Goal: Task Accomplishment & Management: Use online tool/utility

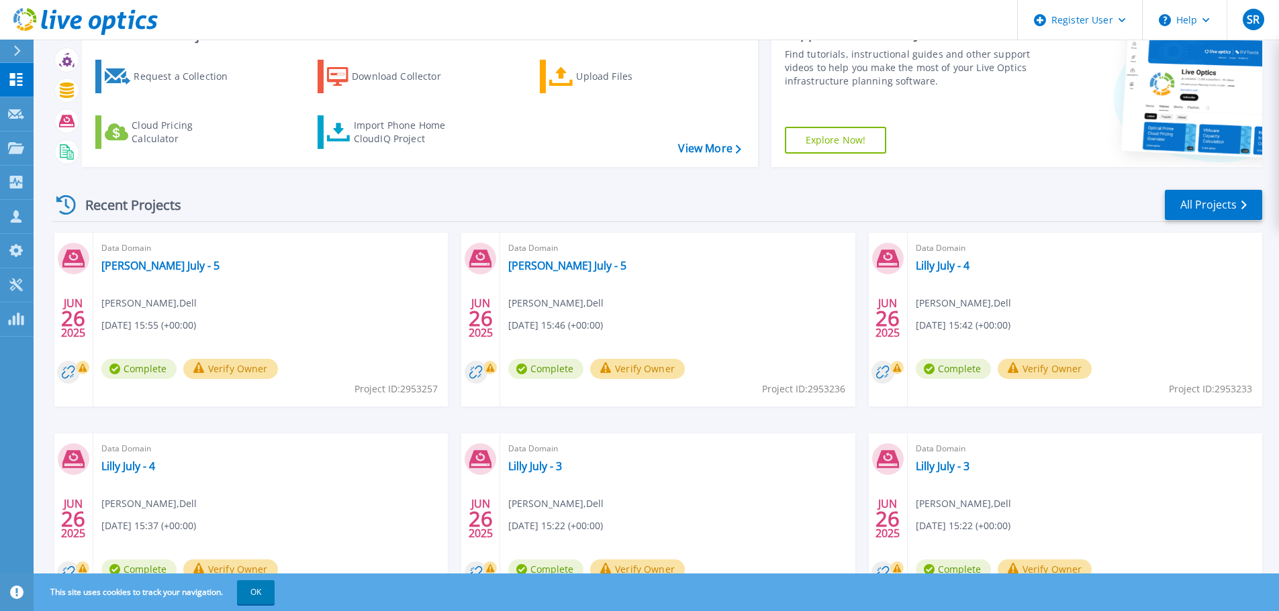
scroll to position [132, 0]
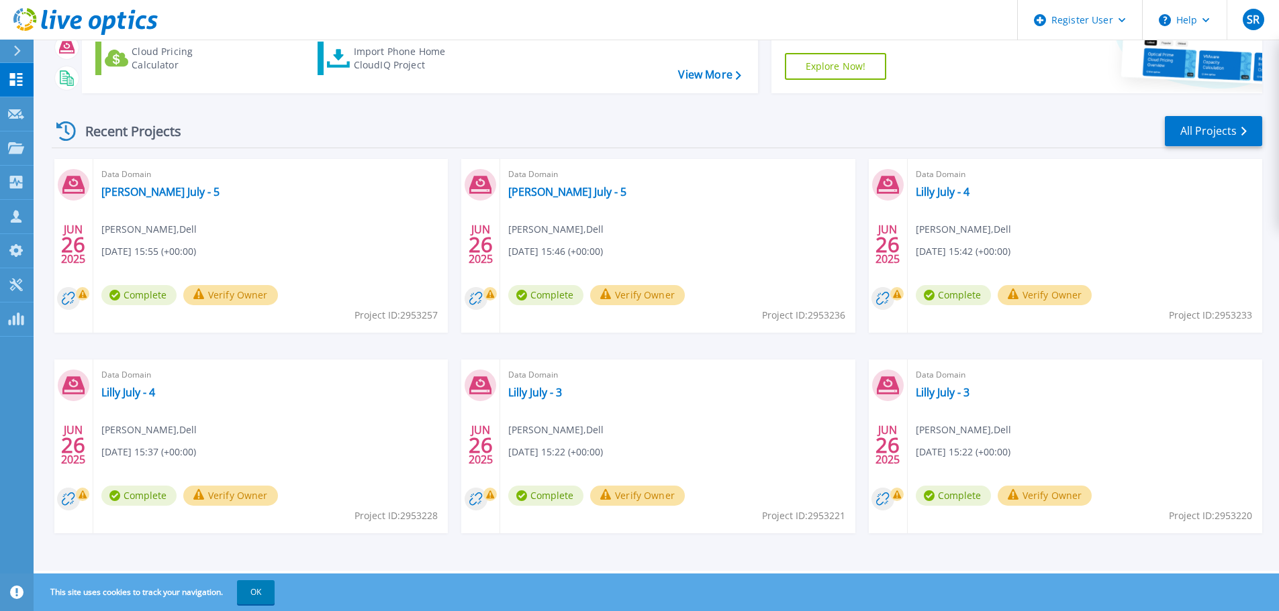
click at [122, 221] on div "Data Domain Lilly July - 5 Serena Rajam , Dell 06/26/2025, 15:55 (+00:00) Compl…" at bounding box center [270, 246] width 354 height 174
click at [68, 297] on circle at bounding box center [68, 298] width 23 height 23
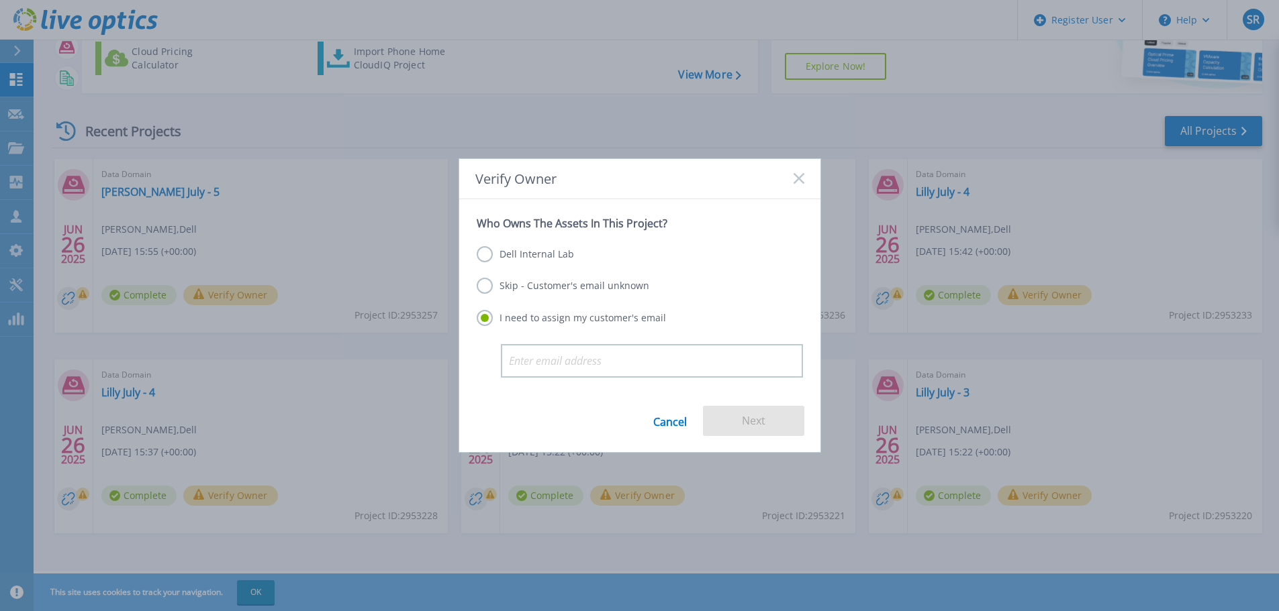
click at [798, 182] on icon at bounding box center [798, 178] width 11 height 11
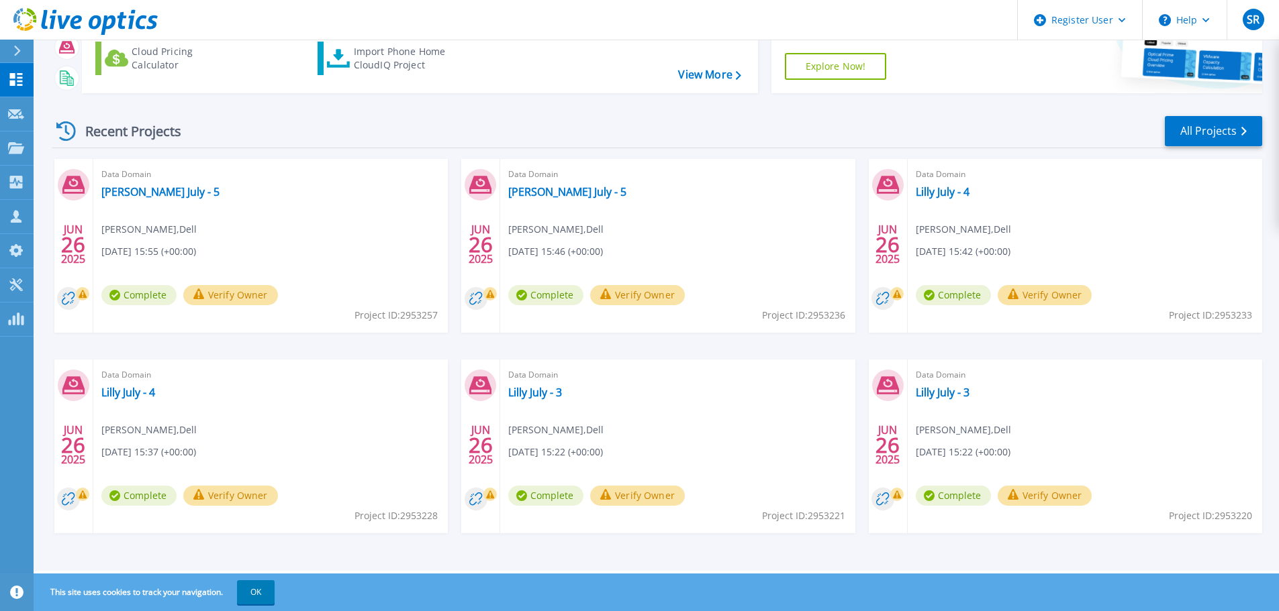
click at [167, 202] on div "Data Domain Lilly July - 5 Serena Rajam , Dell 06/26/2025, 15:55 (+00:00) Compl…" at bounding box center [270, 246] width 354 height 174
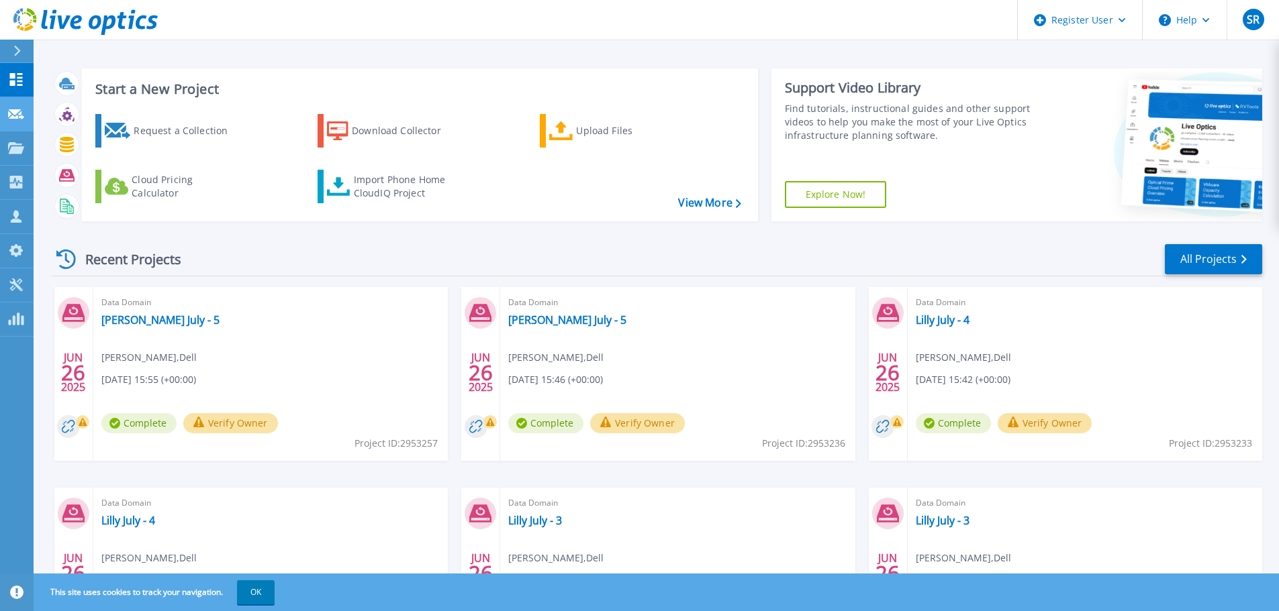
scroll to position [0, 0]
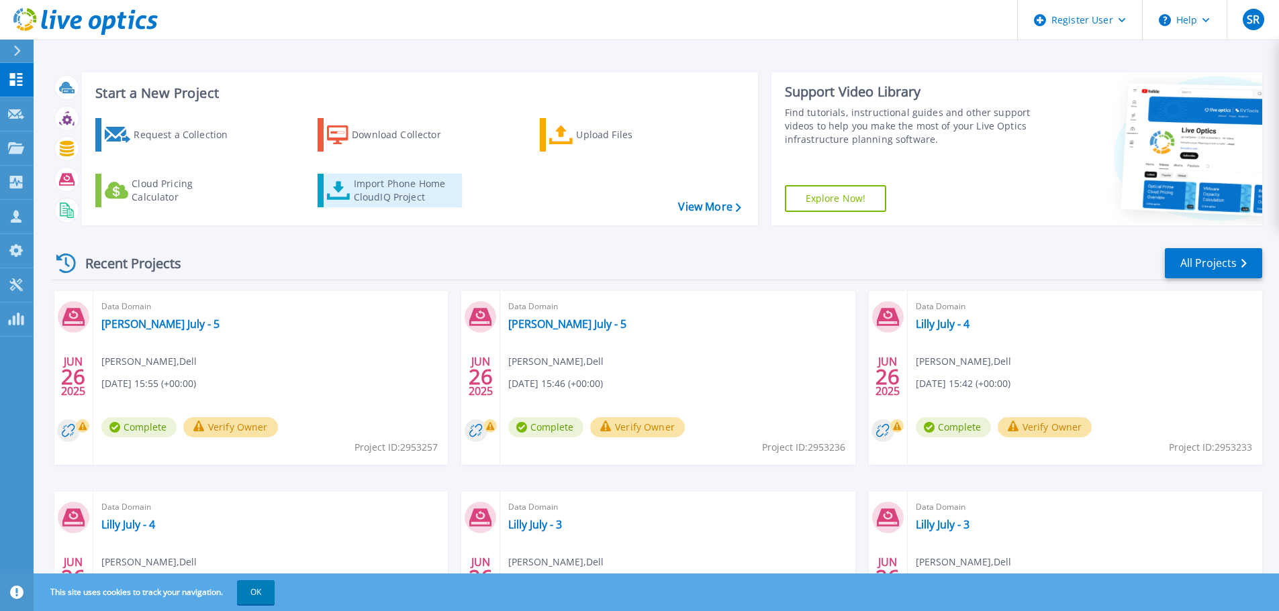
click at [392, 196] on div "Import Phone Home CloudIQ Project" at bounding box center [406, 190] width 105 height 27
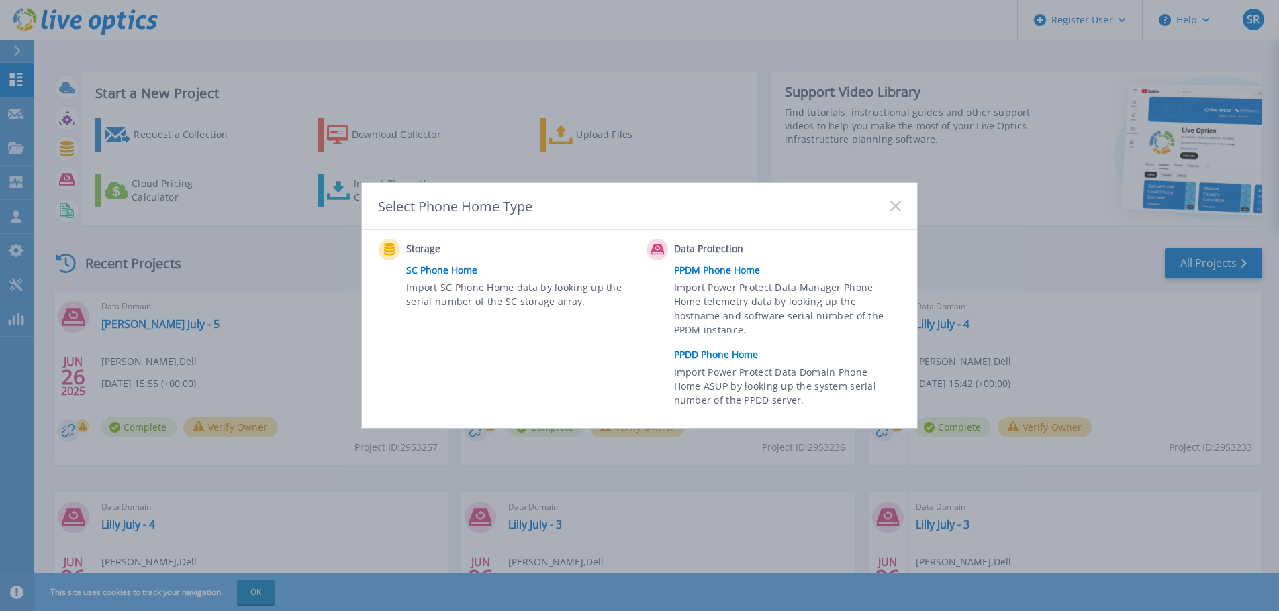
click at [737, 352] on link "PPDD Phone Home" at bounding box center [791, 355] width 234 height 20
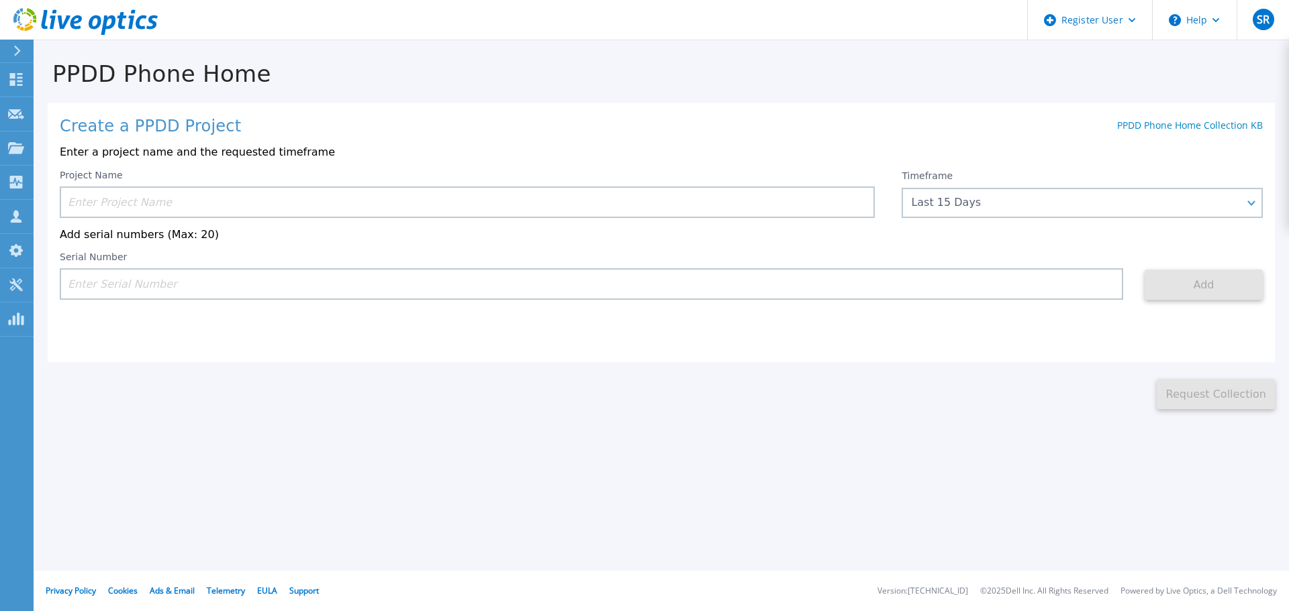
click at [256, 202] on input at bounding box center [467, 203] width 815 height 32
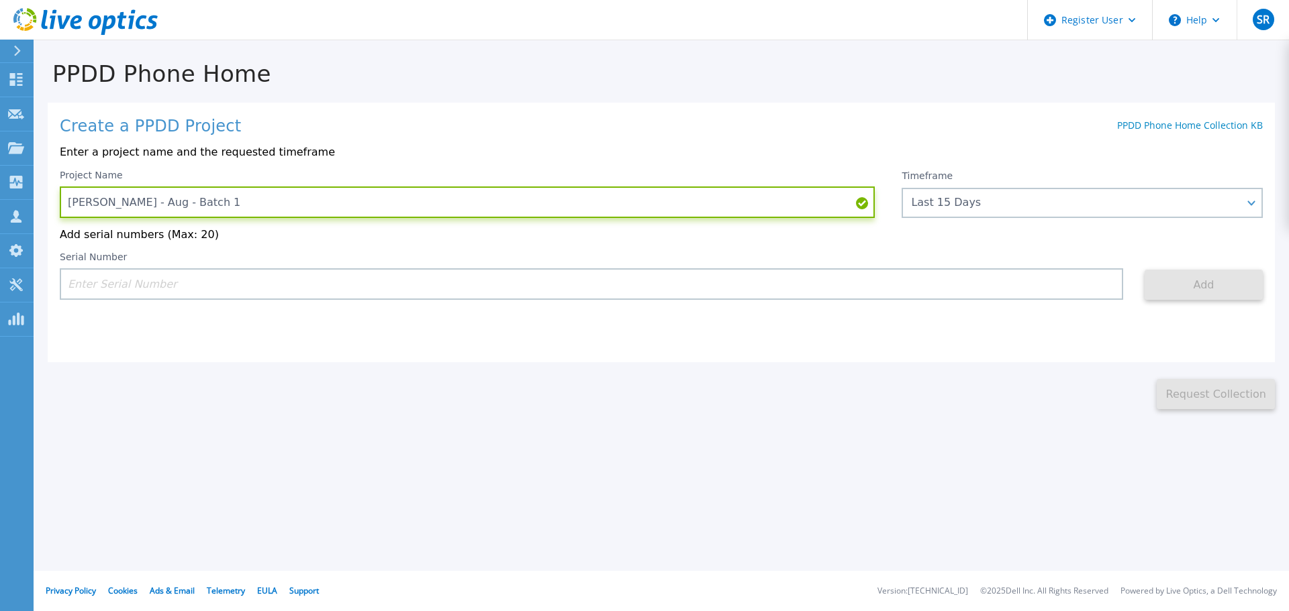
type input "[PERSON_NAME] - Aug - Batch 1"
click at [215, 286] on input at bounding box center [591, 284] width 1063 height 32
click at [152, 283] on input at bounding box center [591, 284] width 1063 height 32
paste input "APX00240001226"
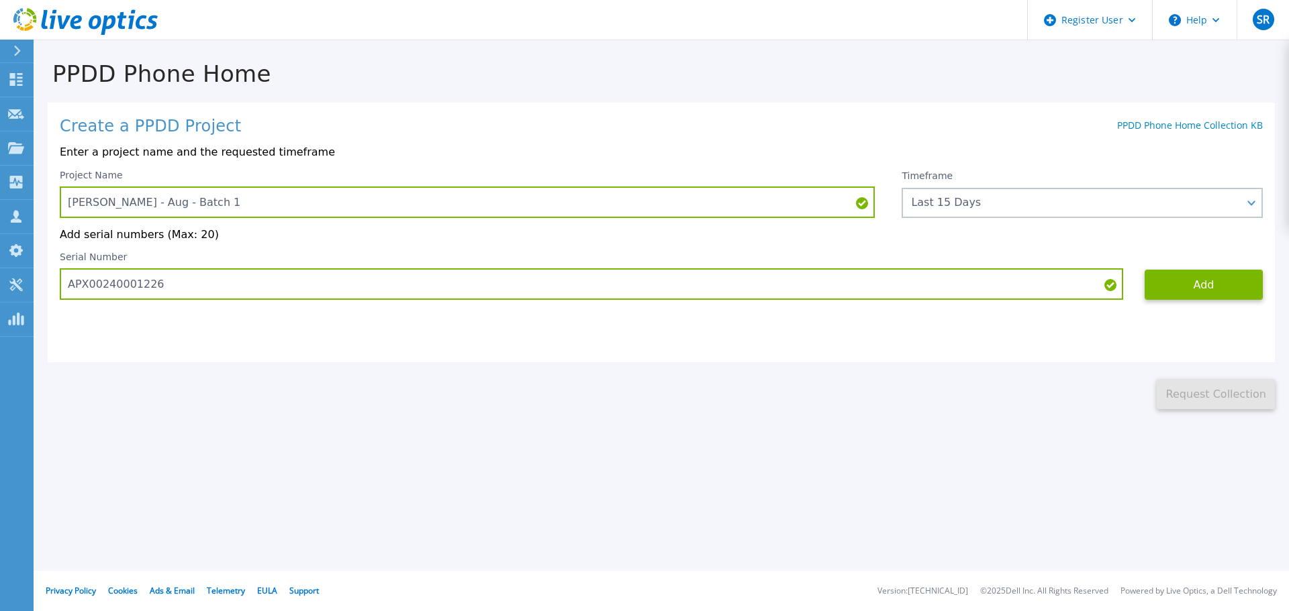
click at [1108, 218] on div "Timeframe Last 15 Days Last 15 Days Last 2 Months Last 6 Months Last 1 Year Las…" at bounding box center [1081, 194] width 361 height 48
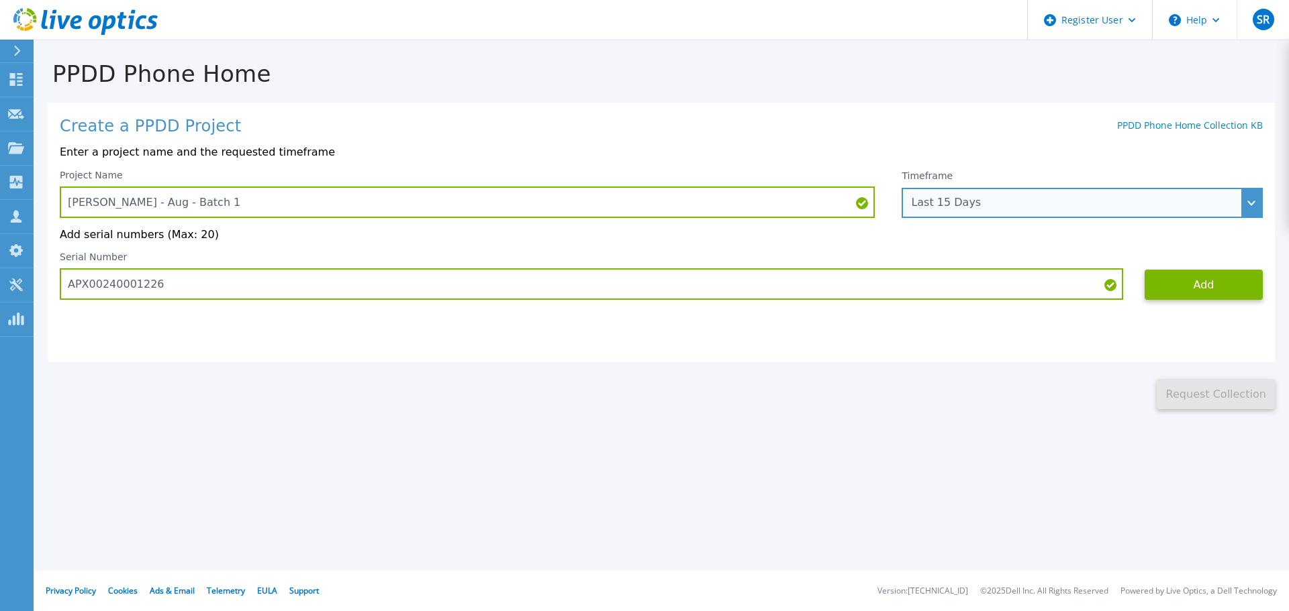
click at [1250, 199] on div "Last 15 Days" at bounding box center [1081, 203] width 361 height 30
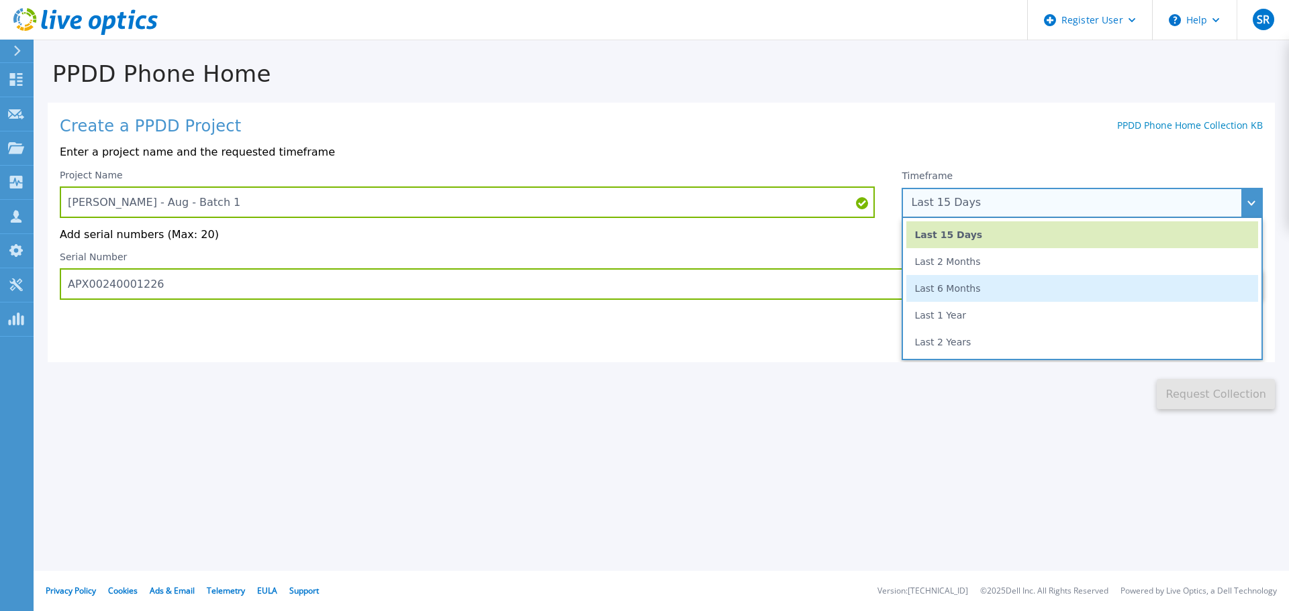
click at [1009, 291] on li "Last 6 Months" at bounding box center [1082, 288] width 352 height 27
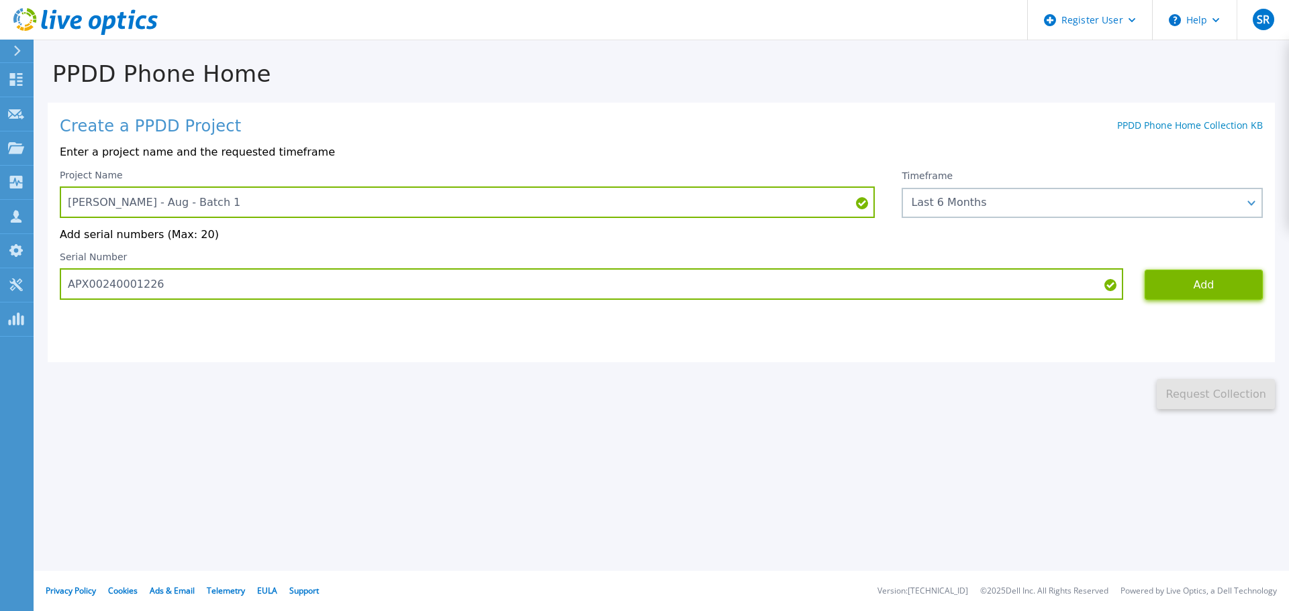
click at [1200, 289] on button "Add" at bounding box center [1203, 285] width 118 height 30
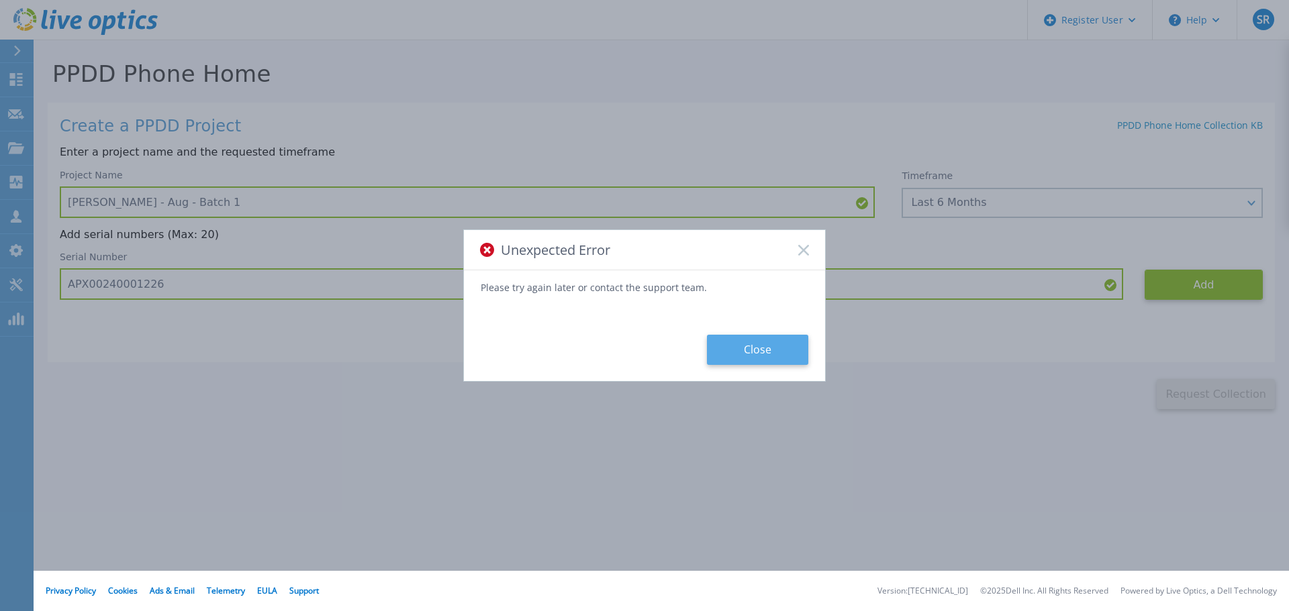
click at [758, 358] on button "Close" at bounding box center [757, 350] width 101 height 30
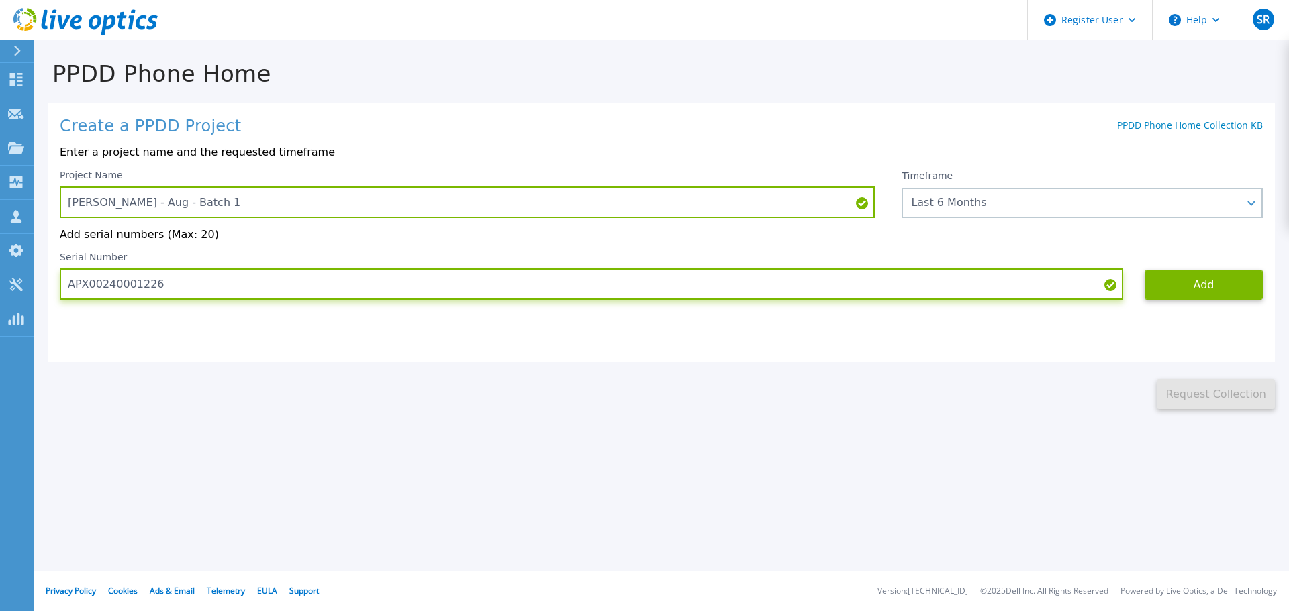
click at [171, 283] on input "APX00240001226" at bounding box center [591, 284] width 1063 height 32
drag, startPoint x: 154, startPoint y: 290, endPoint x: 52, endPoint y: 282, distance: 101.7
click at [52, 282] on div "Create a PPDD Project PPDD Phone Home Collection KB Enter a project name and th…" at bounding box center [661, 233] width 1227 height 260
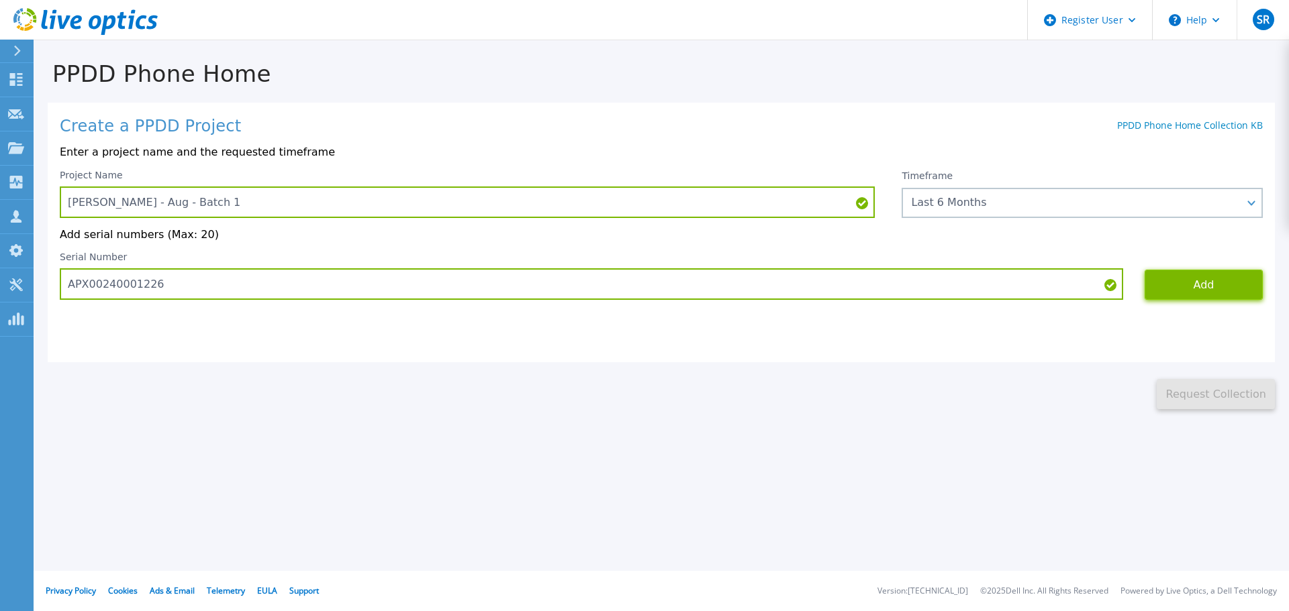
click at [1199, 288] on button "Add" at bounding box center [1203, 285] width 118 height 30
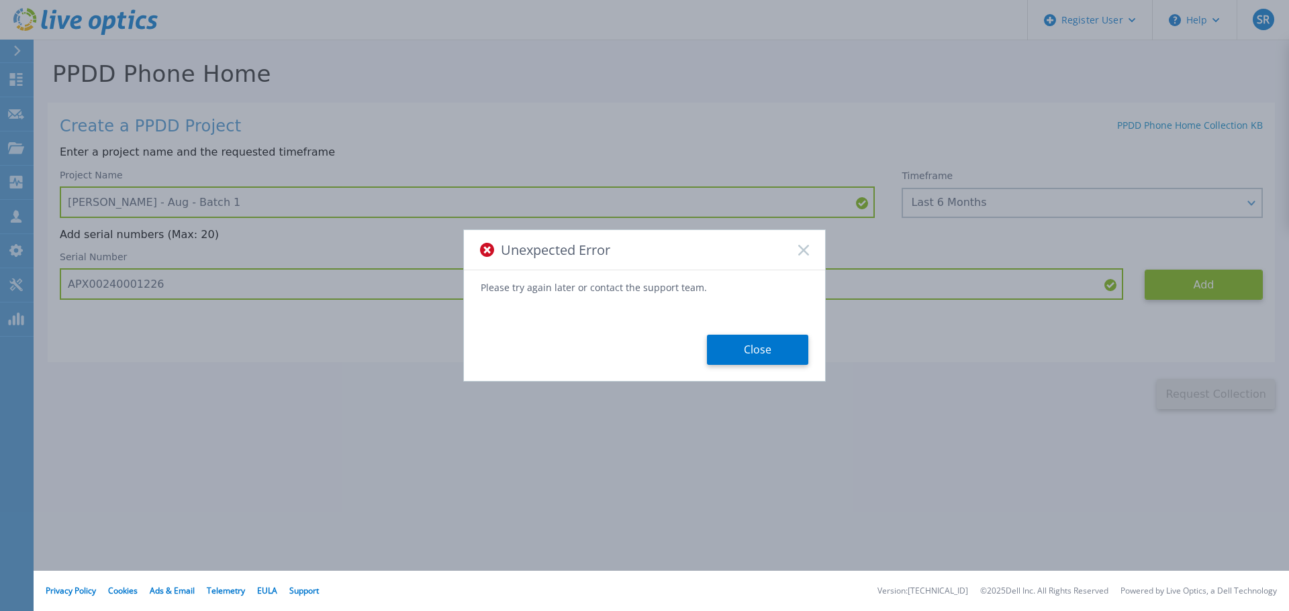
click at [801, 256] on div "Unexpected Error" at bounding box center [644, 250] width 361 height 40
click at [801, 245] on icon at bounding box center [803, 250] width 11 height 11
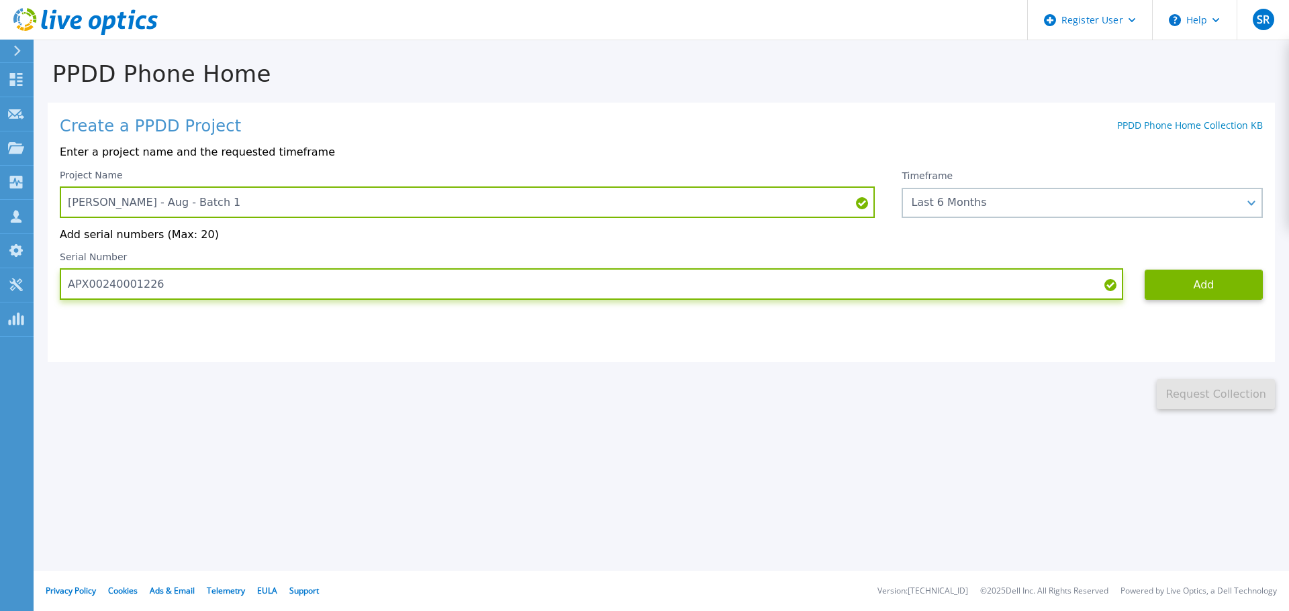
click at [152, 279] on input "APX00240001226" at bounding box center [591, 284] width 1063 height 32
drag, startPoint x: 52, startPoint y: 286, endPoint x: 24, endPoint y: 292, distance: 28.8
click at [24, 292] on div "Dashboard Dashboard Request Capture Request Capture Projects Projects Search Pr…" at bounding box center [644, 305] width 1289 height 611
paste input "DE406214695044"
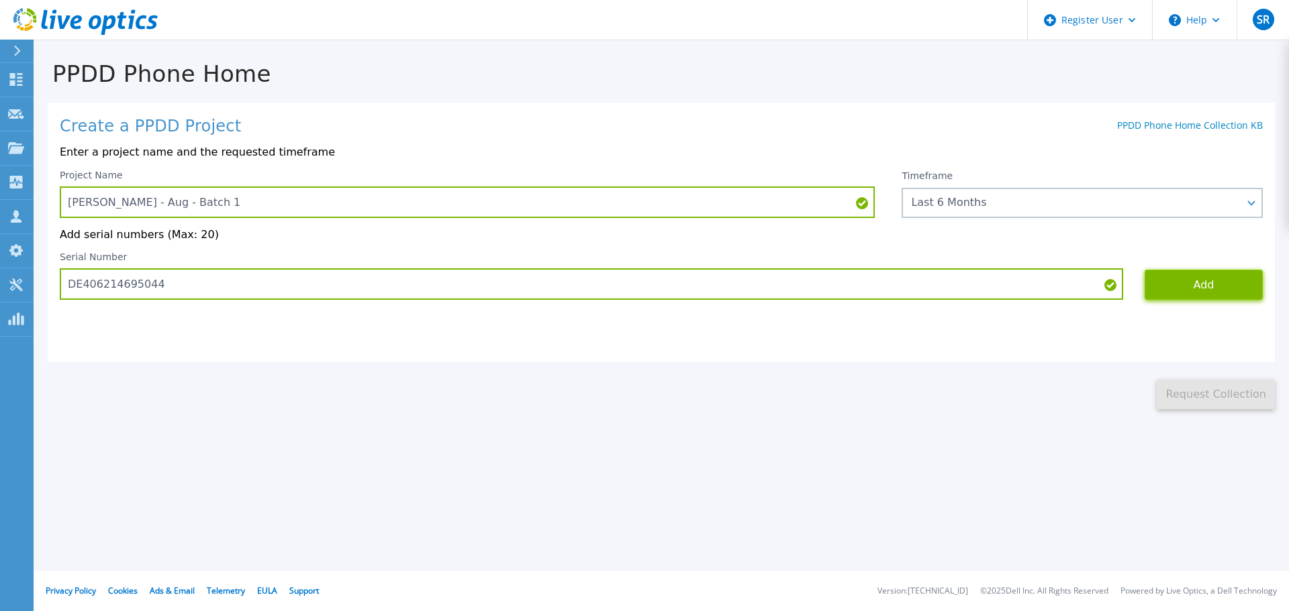
click at [1220, 291] on button "Add" at bounding box center [1203, 285] width 118 height 30
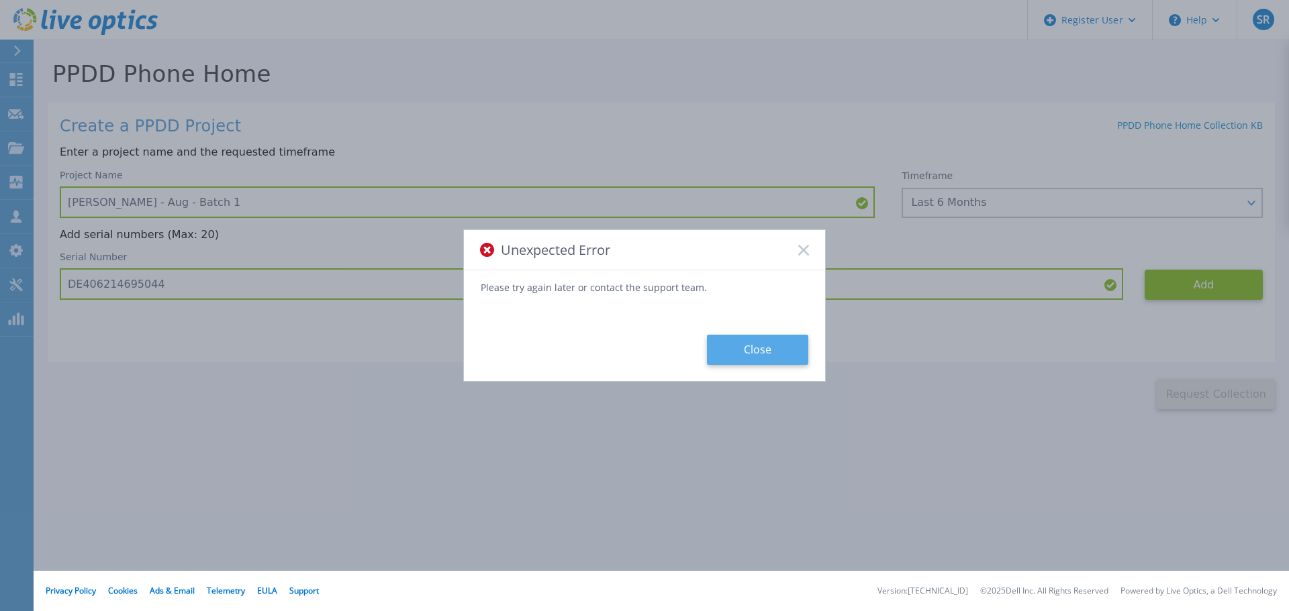
click at [767, 348] on button "Close" at bounding box center [757, 350] width 101 height 30
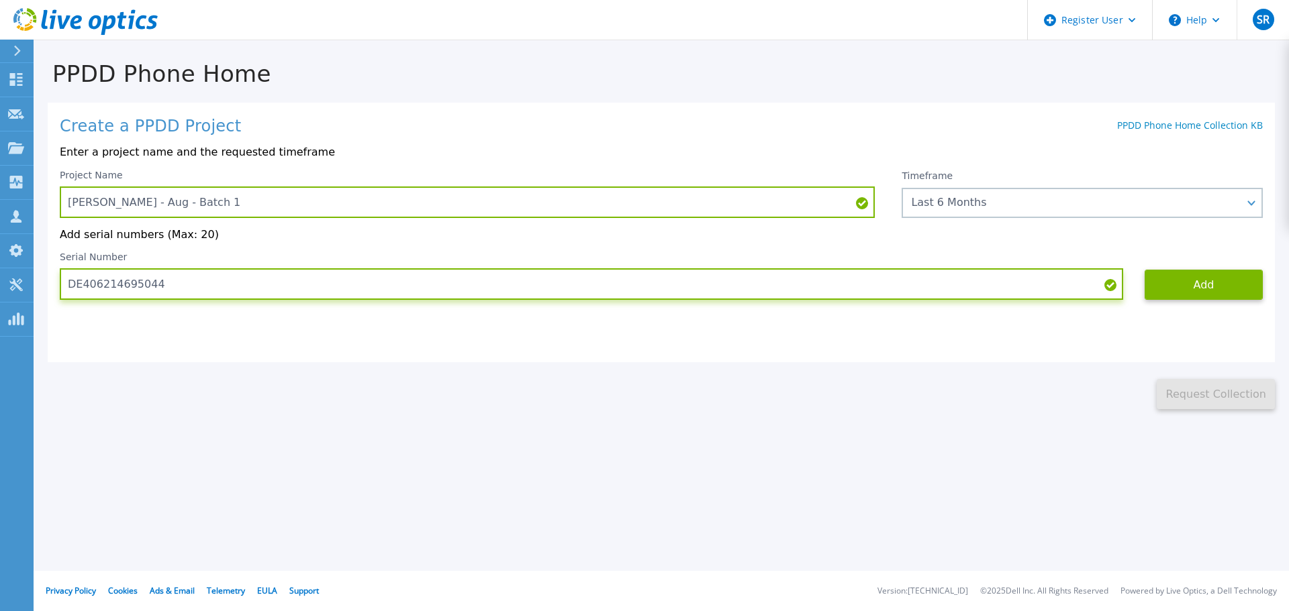
click at [183, 289] on input "DE406214695044" at bounding box center [591, 284] width 1063 height 32
drag, startPoint x: 166, startPoint y: 289, endPoint x: 60, endPoint y: 285, distance: 106.1
click at [60, 285] on input "DE406214695044" at bounding box center [591, 284] width 1063 height 32
paste input "500213402996"
type input "DE500213402996"
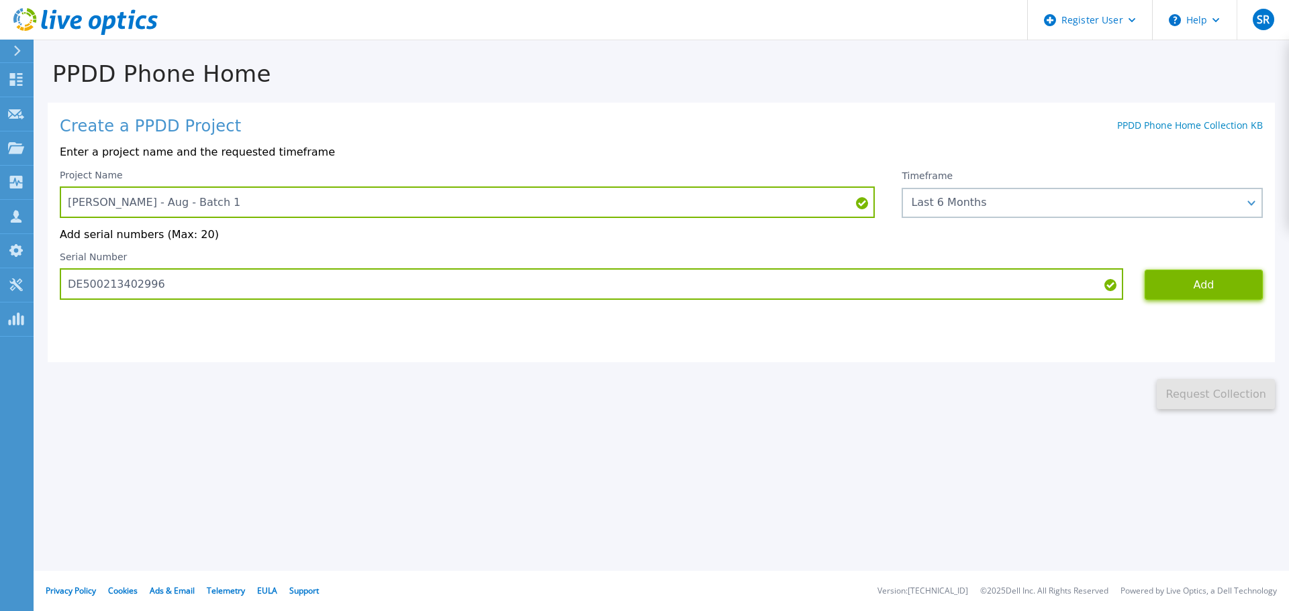
click at [1193, 281] on button "Add" at bounding box center [1203, 285] width 118 height 30
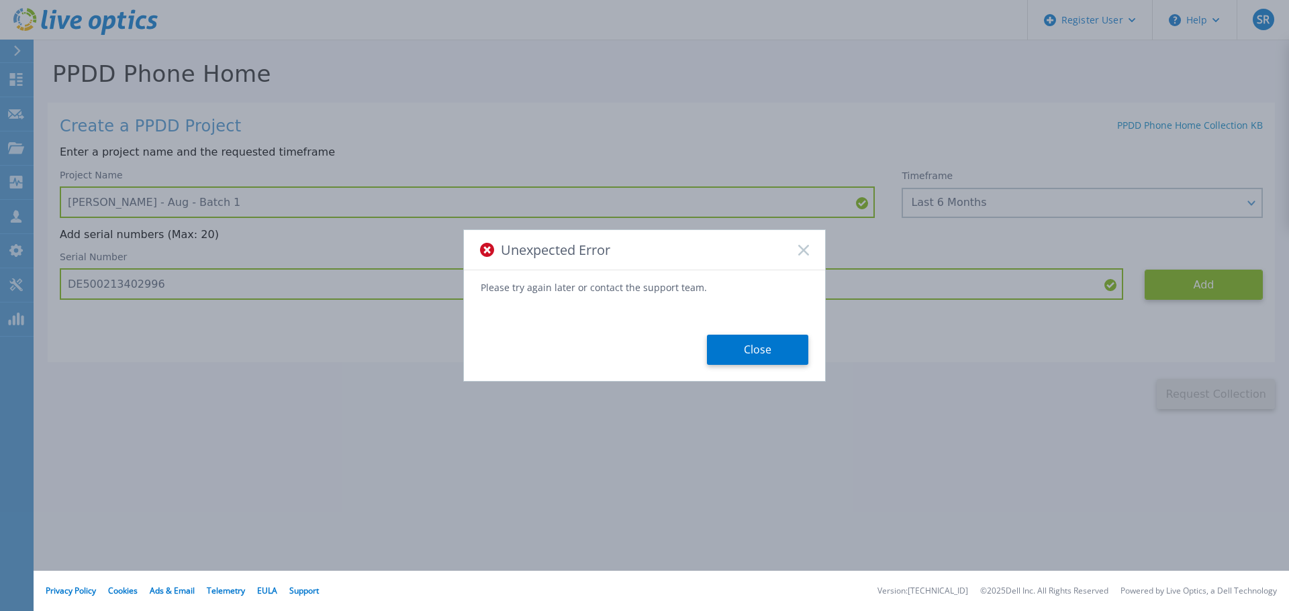
click at [804, 252] on icon at bounding box center [803, 250] width 11 height 11
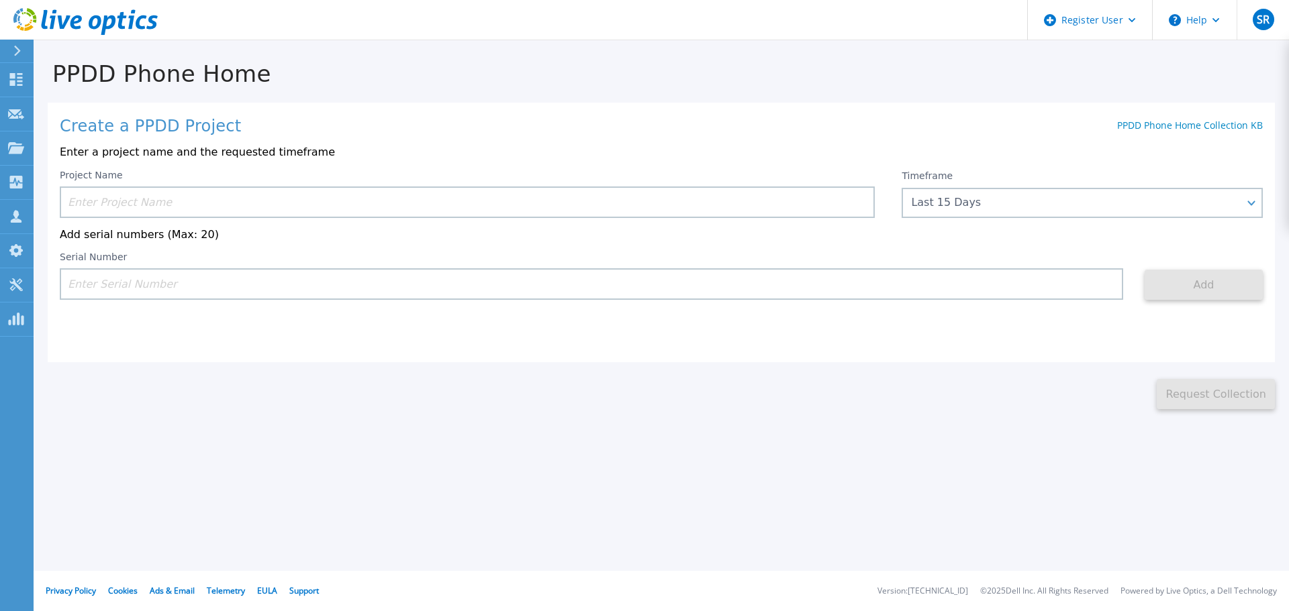
click at [250, 204] on input at bounding box center [467, 203] width 815 height 32
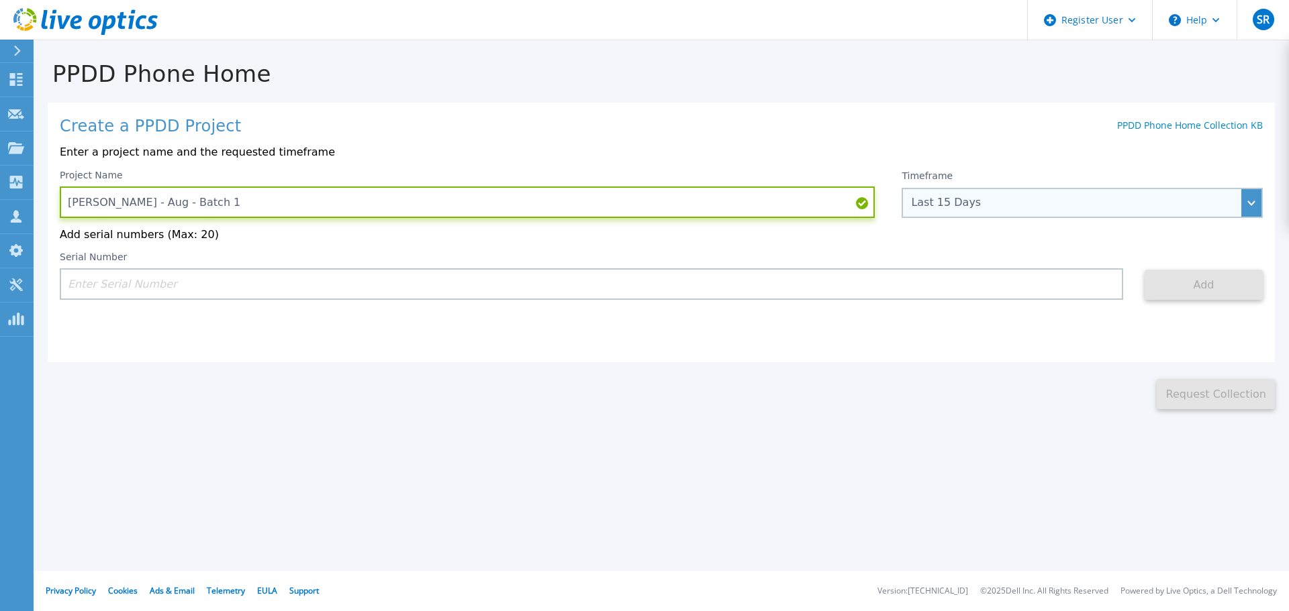
type input "[PERSON_NAME] - Aug - Batch 1"
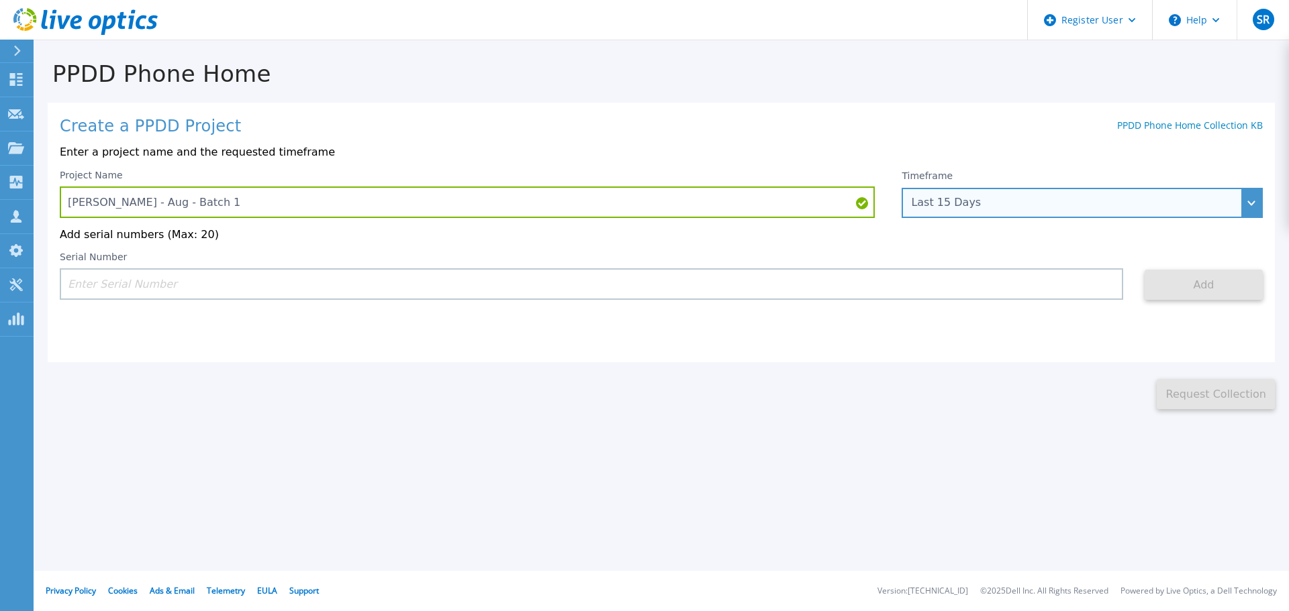
click at [985, 202] on div "Last 15 Days" at bounding box center [1075, 203] width 328 height 12
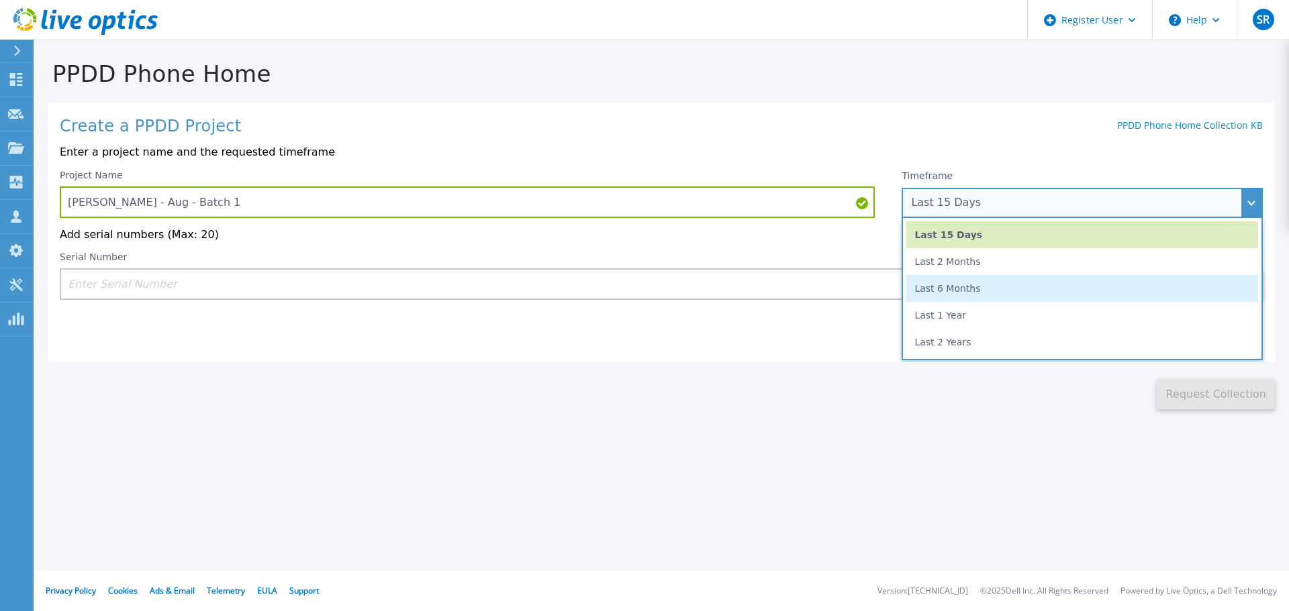
click at [964, 291] on li "Last 6 Months" at bounding box center [1082, 288] width 352 height 27
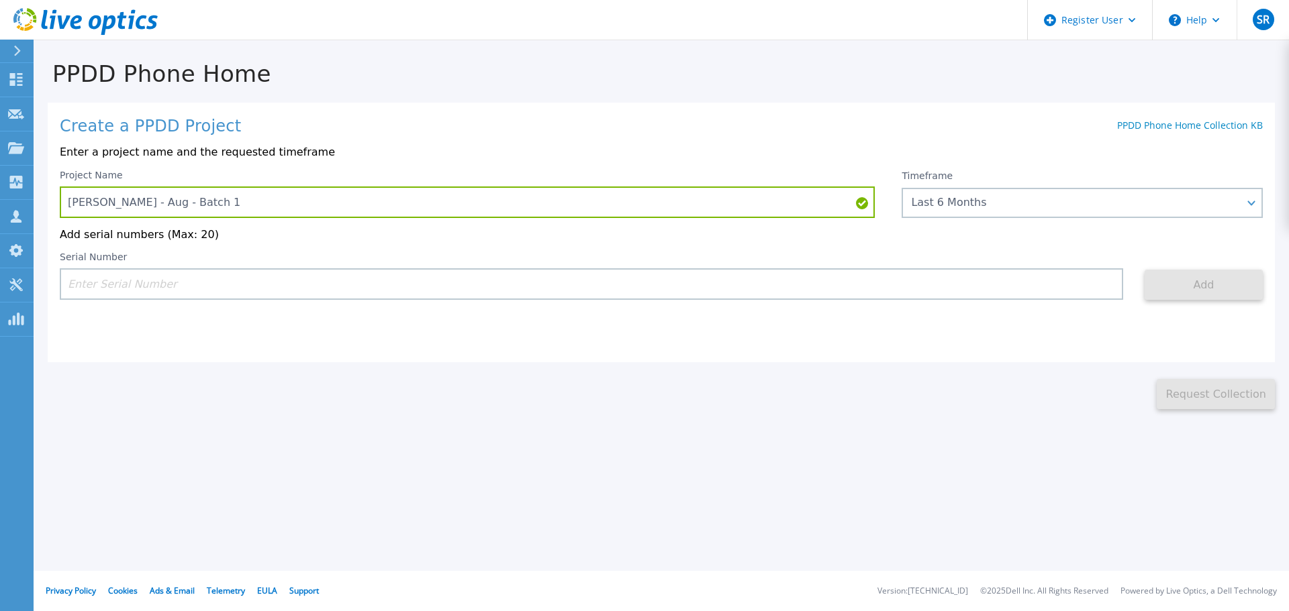
click at [286, 295] on input at bounding box center [591, 284] width 1063 height 32
click at [134, 289] on input at bounding box center [591, 284] width 1063 height 32
paste input "AUDV8ME764DHST"
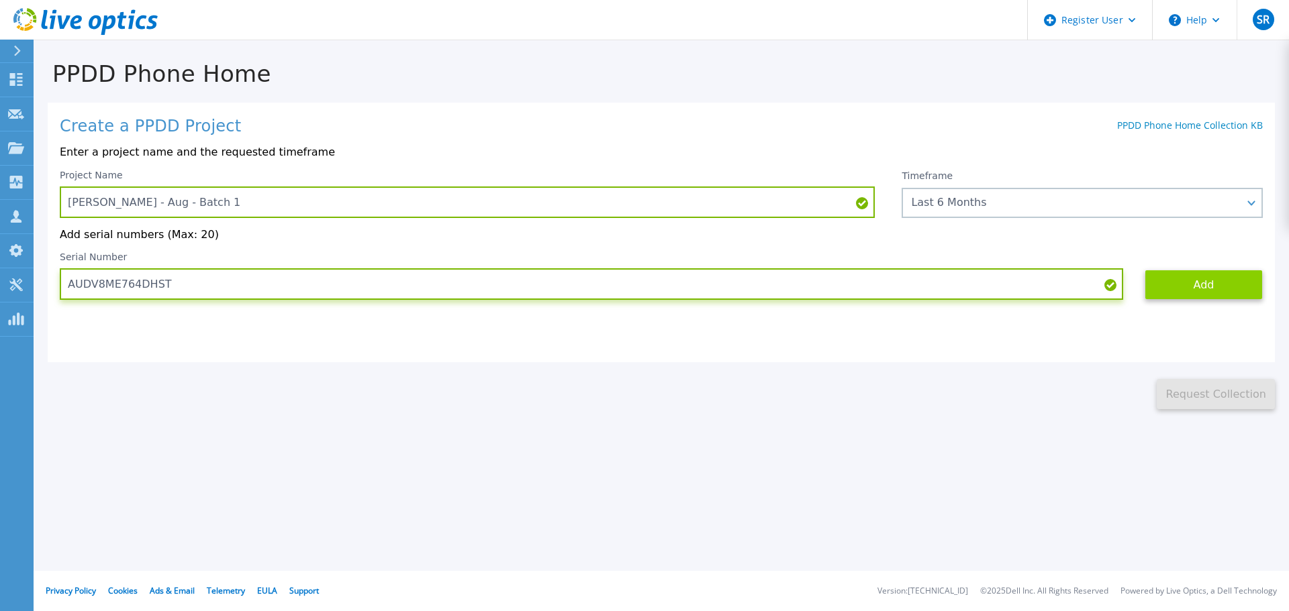
type input "AUDV8ME764DHST"
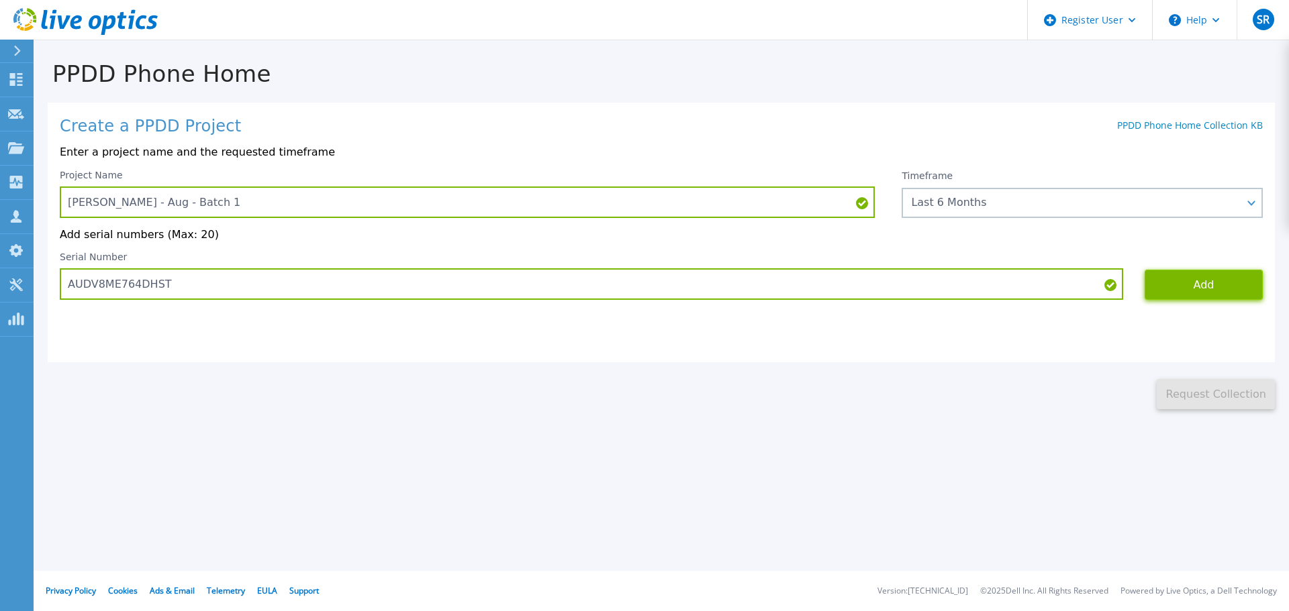
click at [1202, 291] on button "Add" at bounding box center [1203, 285] width 118 height 30
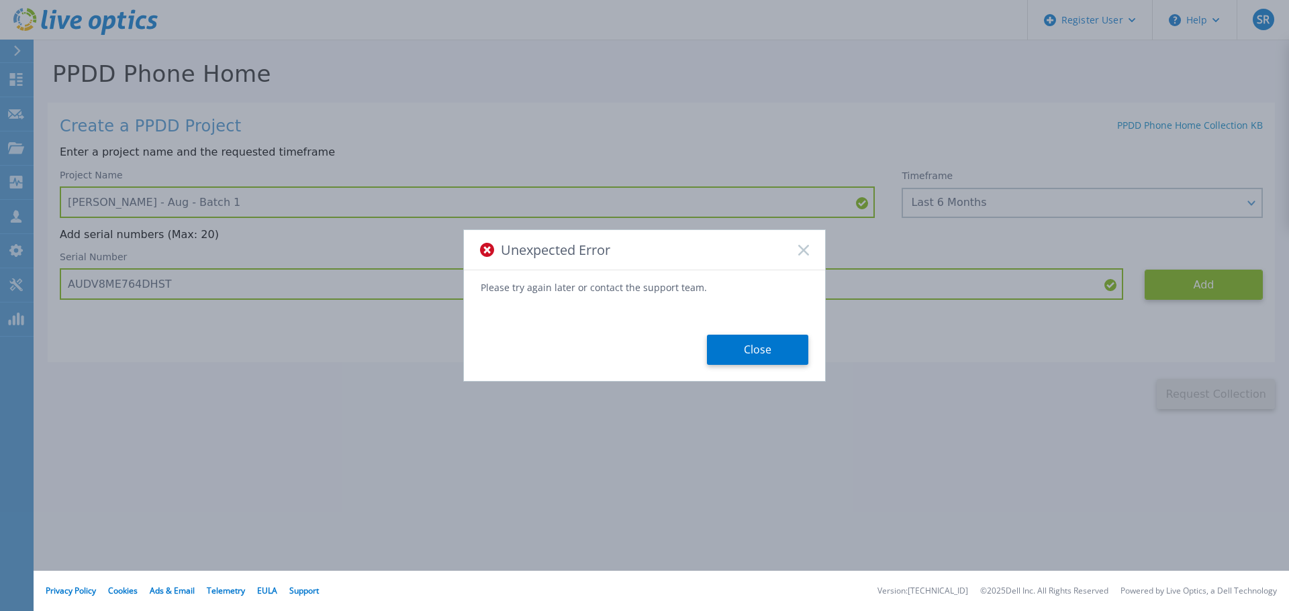
click at [804, 252] on icon at bounding box center [803, 250] width 11 height 11
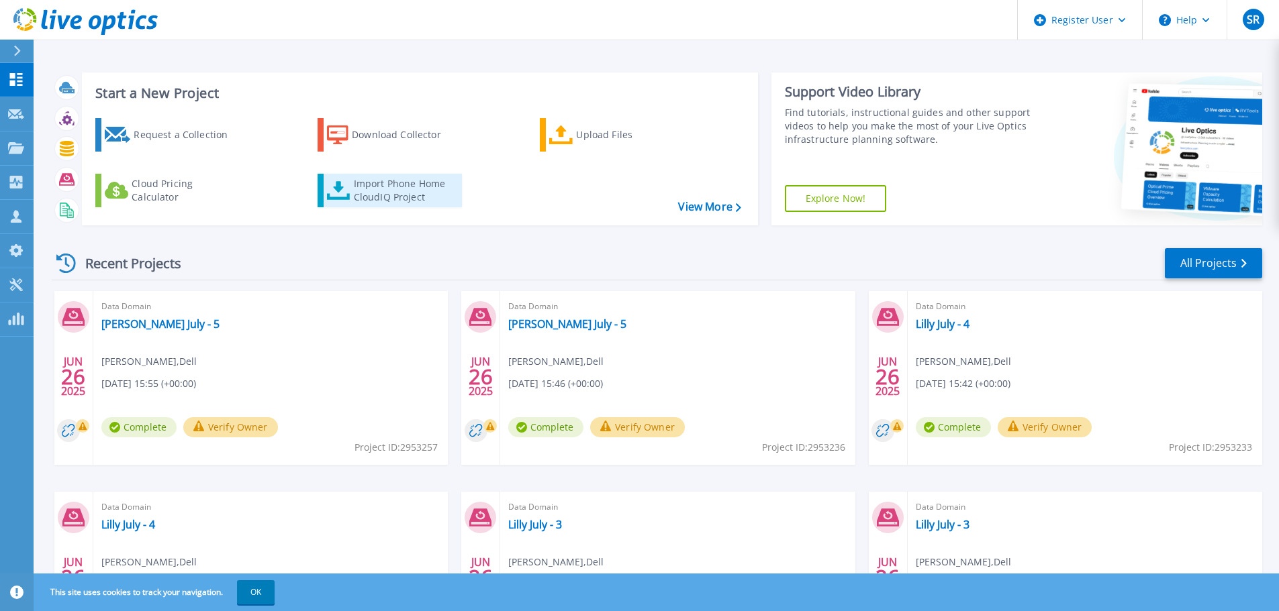
click at [432, 182] on div "Import Phone Home CloudIQ Project" at bounding box center [406, 190] width 105 height 27
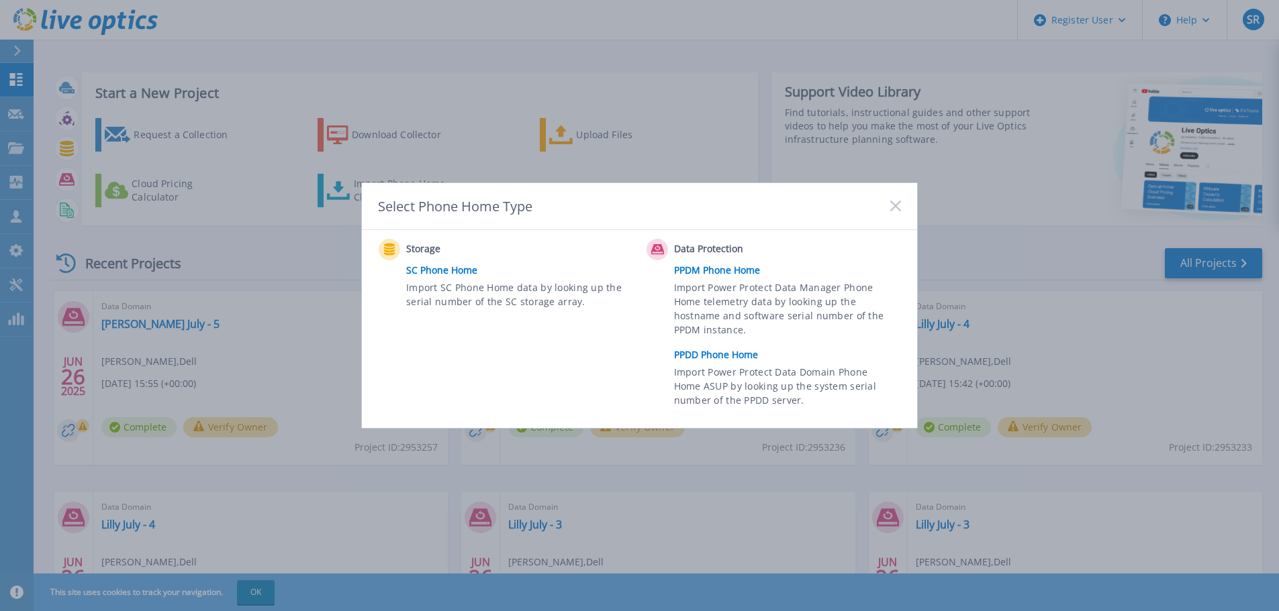
click at [711, 352] on link "PPDD Phone Home" at bounding box center [791, 355] width 234 height 20
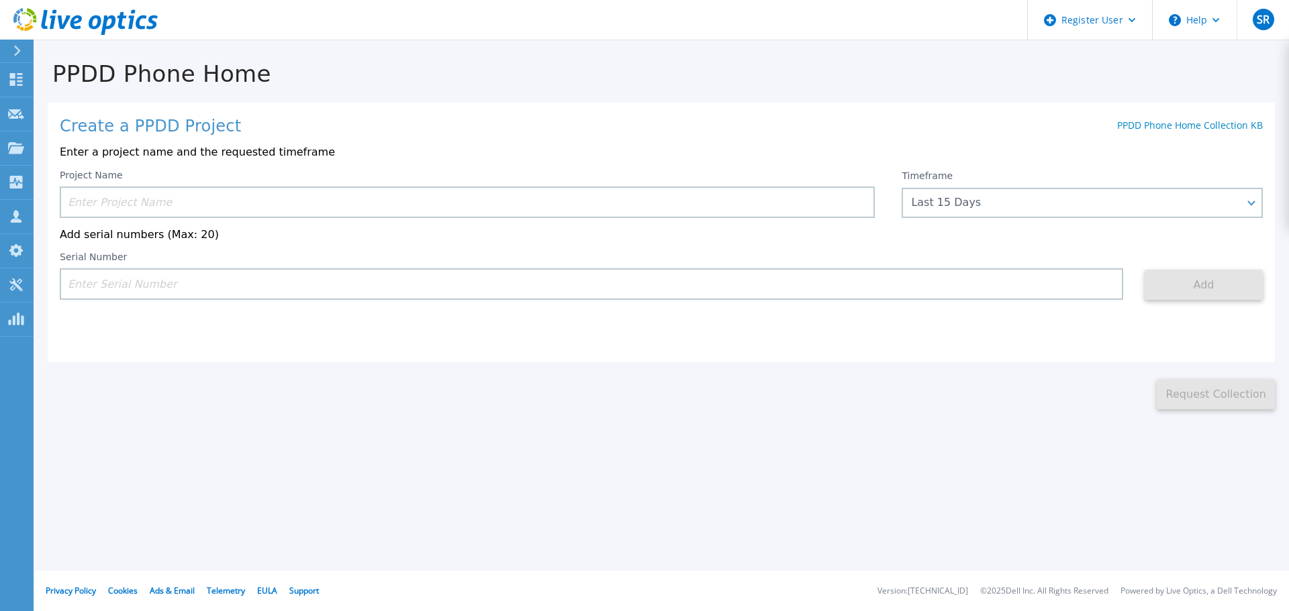
click at [134, 186] on div "Project Name" at bounding box center [467, 194] width 815 height 48
click at [140, 199] on input at bounding box center [467, 203] width 815 height 32
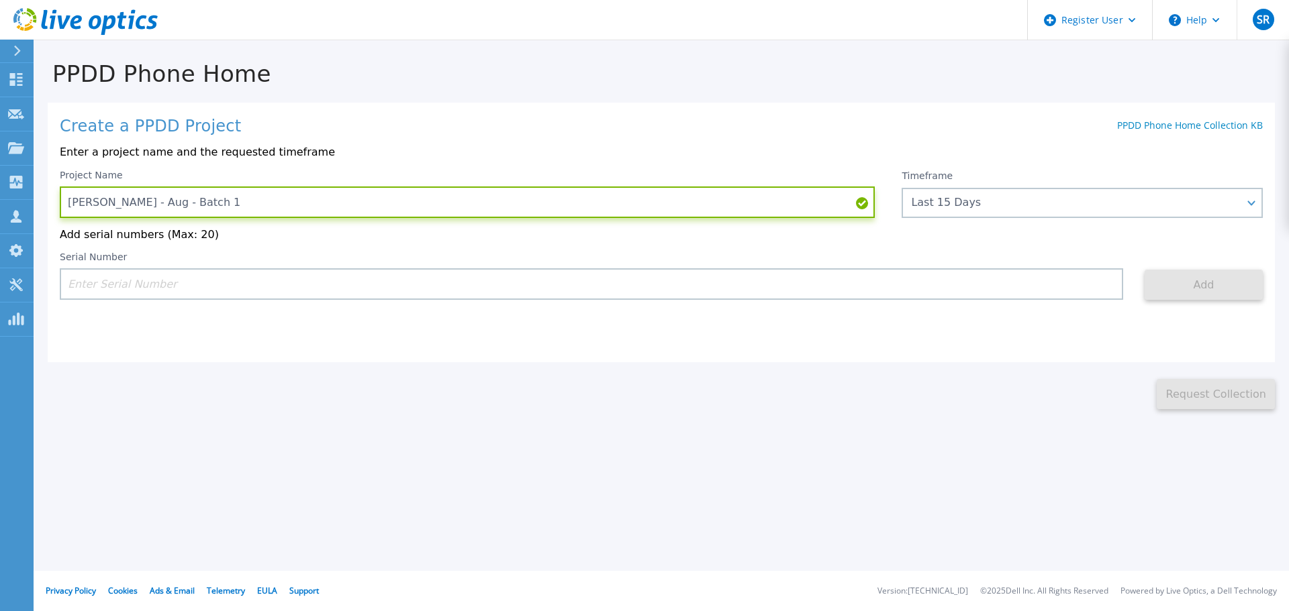
type input "[PERSON_NAME] - Aug - Batch 1"
click at [220, 292] on input at bounding box center [591, 284] width 1063 height 32
click at [142, 273] on input at bounding box center [591, 284] width 1063 height 32
paste input "APX00240001226"
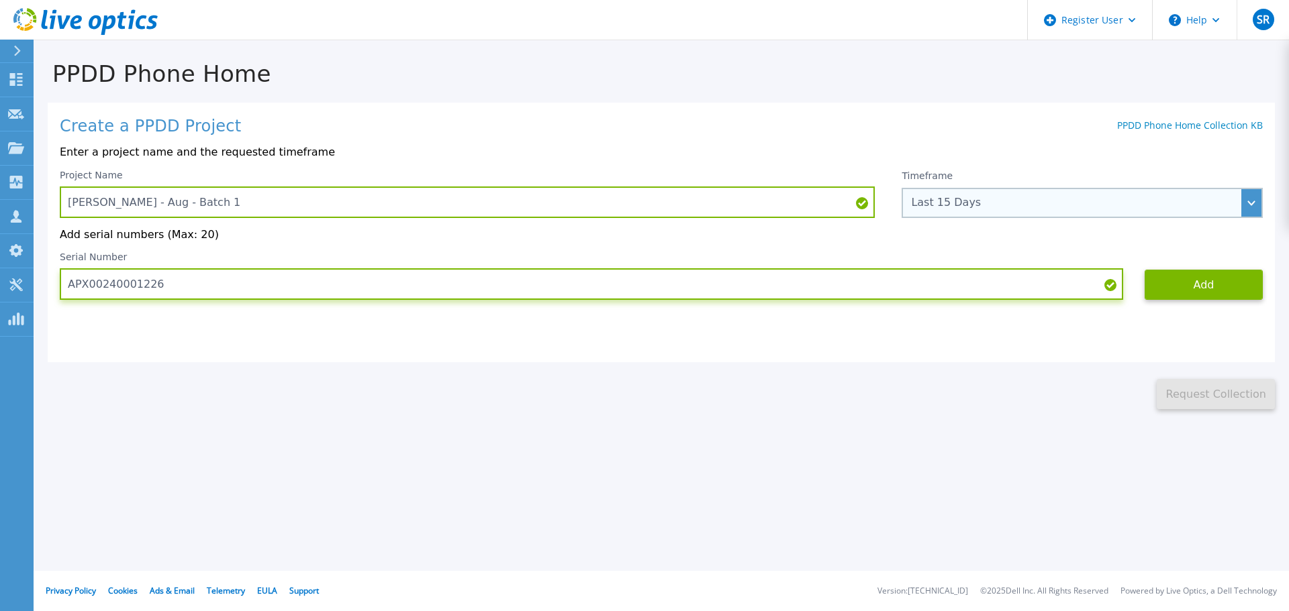
type input "APX00240001226"
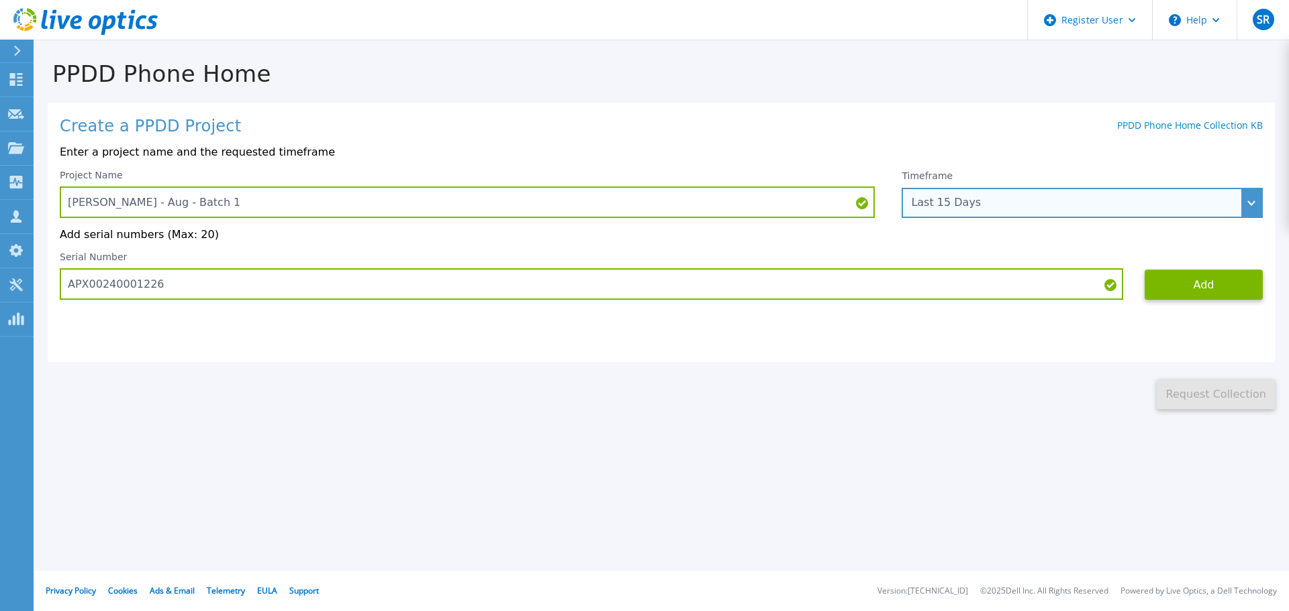
click at [1098, 197] on div "Last 15 Days" at bounding box center [1075, 203] width 328 height 12
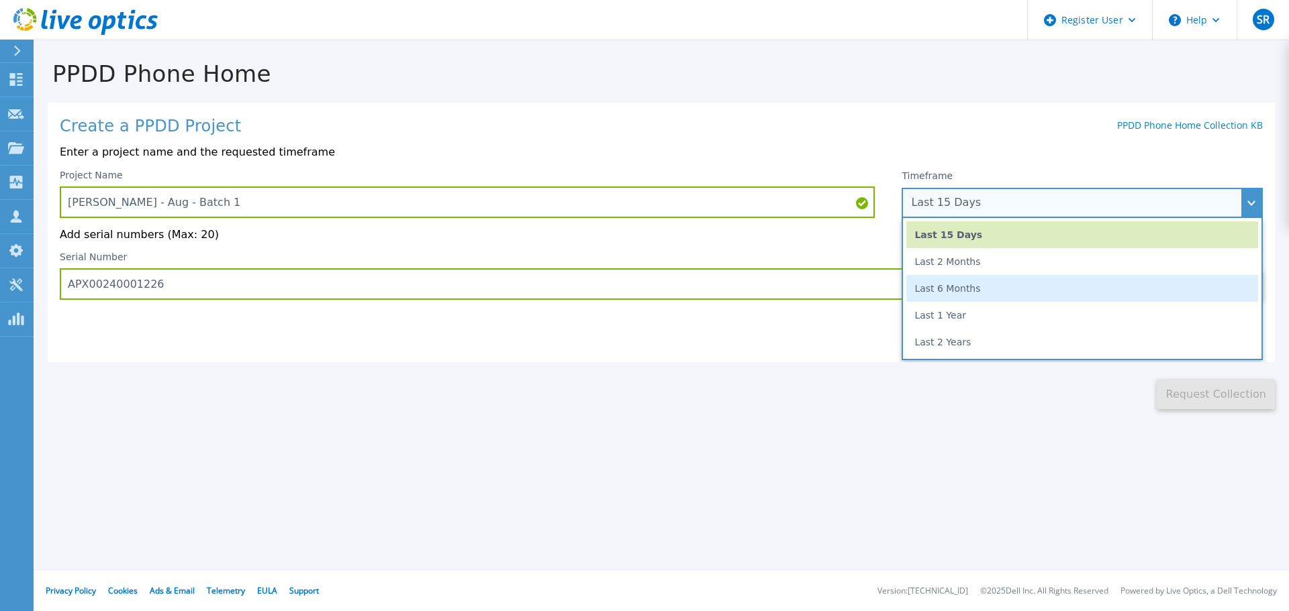
click at [1033, 292] on li "Last 6 Months" at bounding box center [1082, 288] width 352 height 27
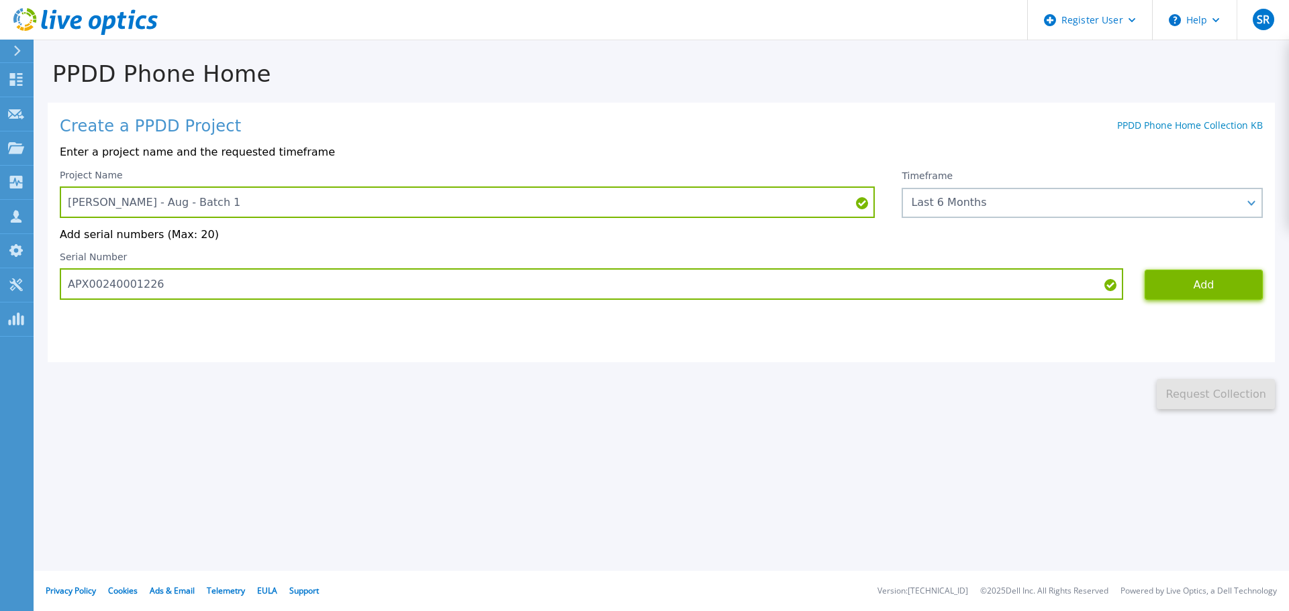
click at [1202, 291] on button "Add" at bounding box center [1203, 285] width 118 height 30
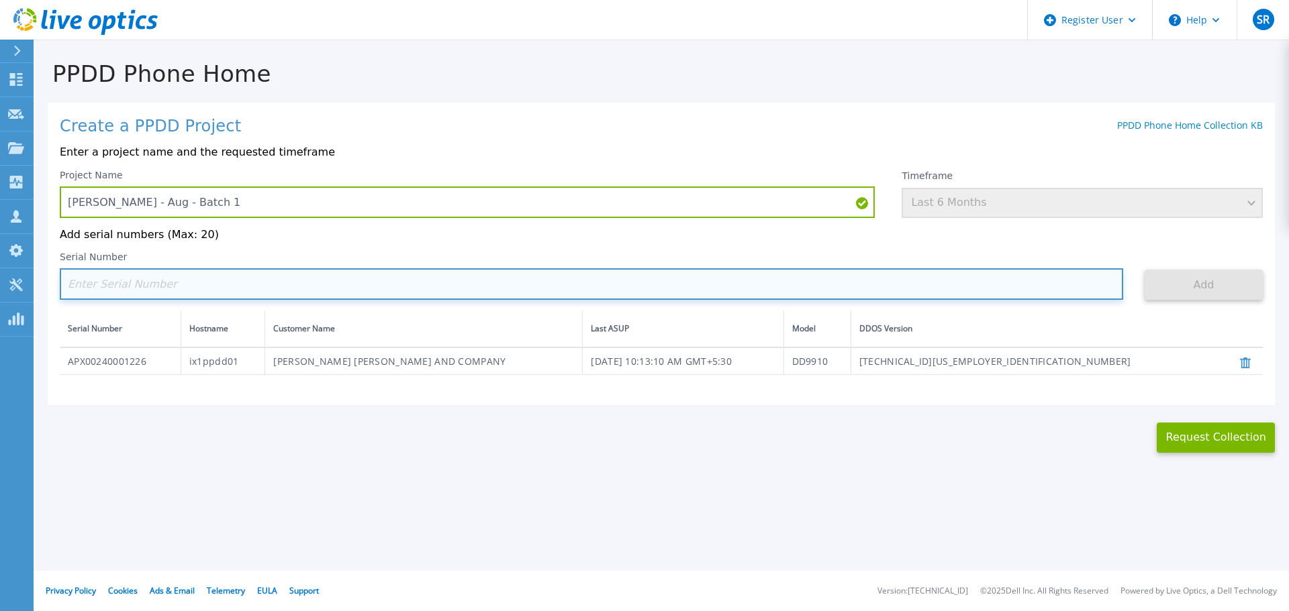
click at [129, 280] on input at bounding box center [591, 284] width 1063 height 32
paste input "DE406214695044"
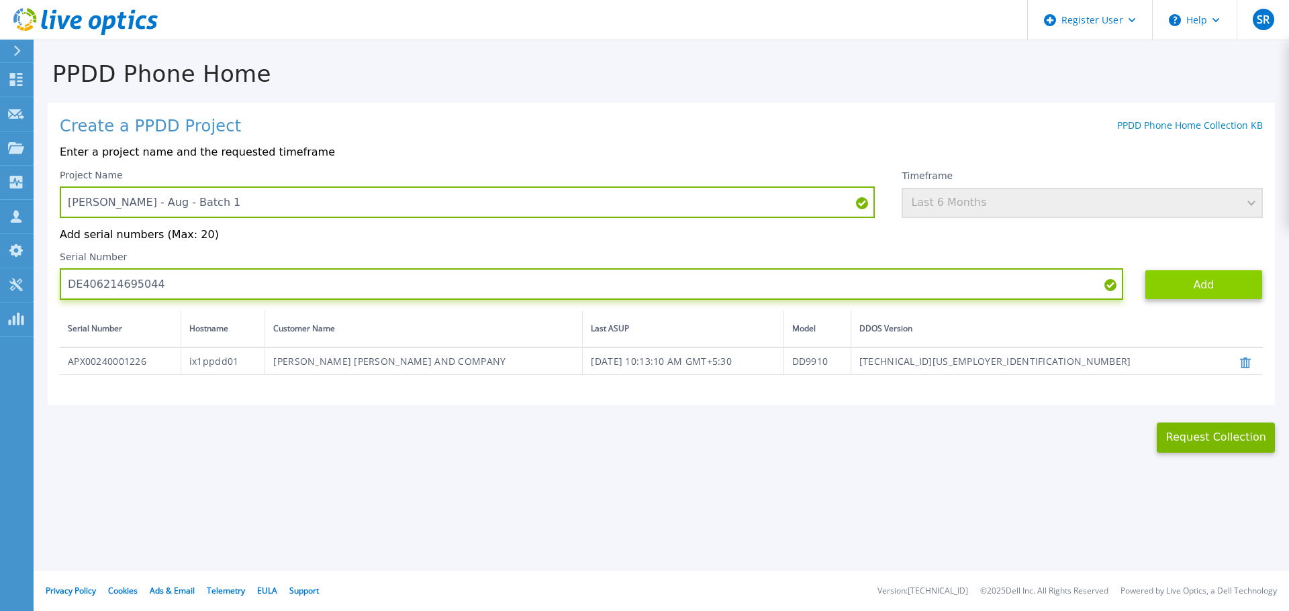
type input "DE406214695044"
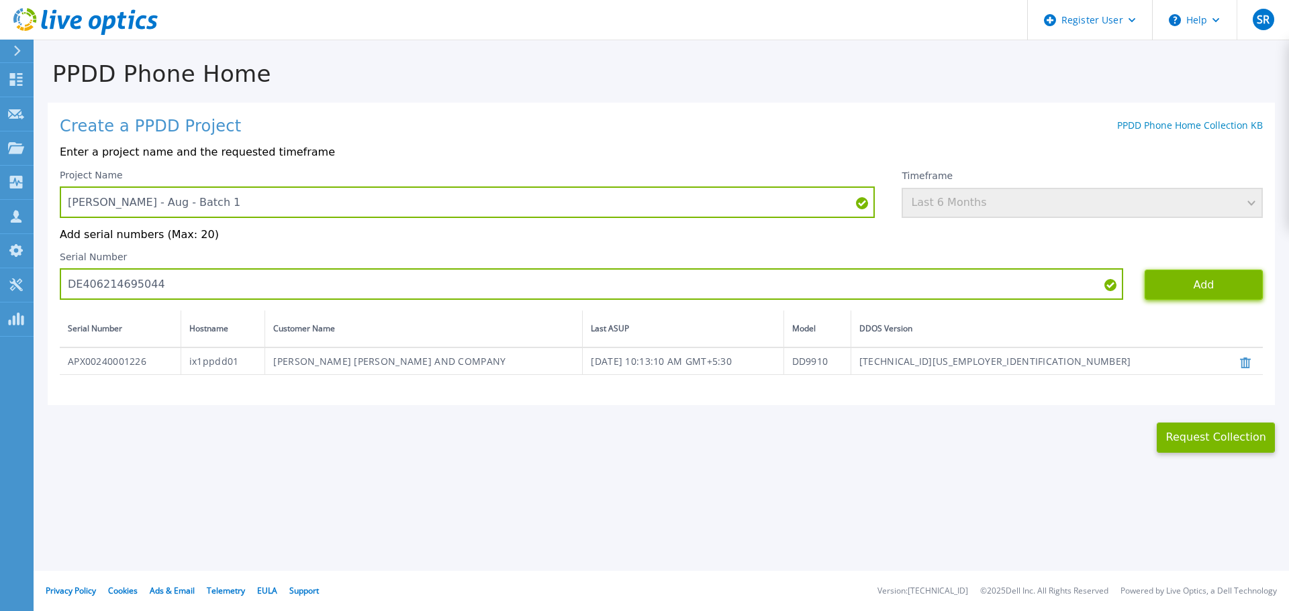
click at [1177, 291] on button "Add" at bounding box center [1203, 285] width 118 height 30
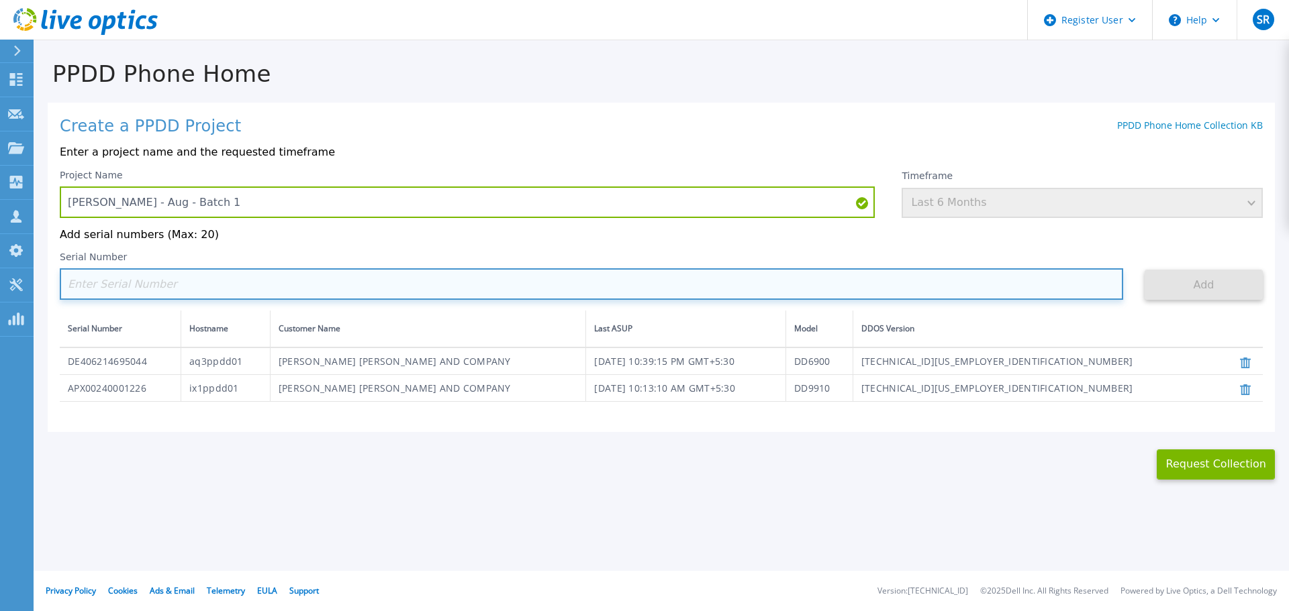
click at [275, 285] on input at bounding box center [591, 284] width 1063 height 32
paste input "DE500213402996"
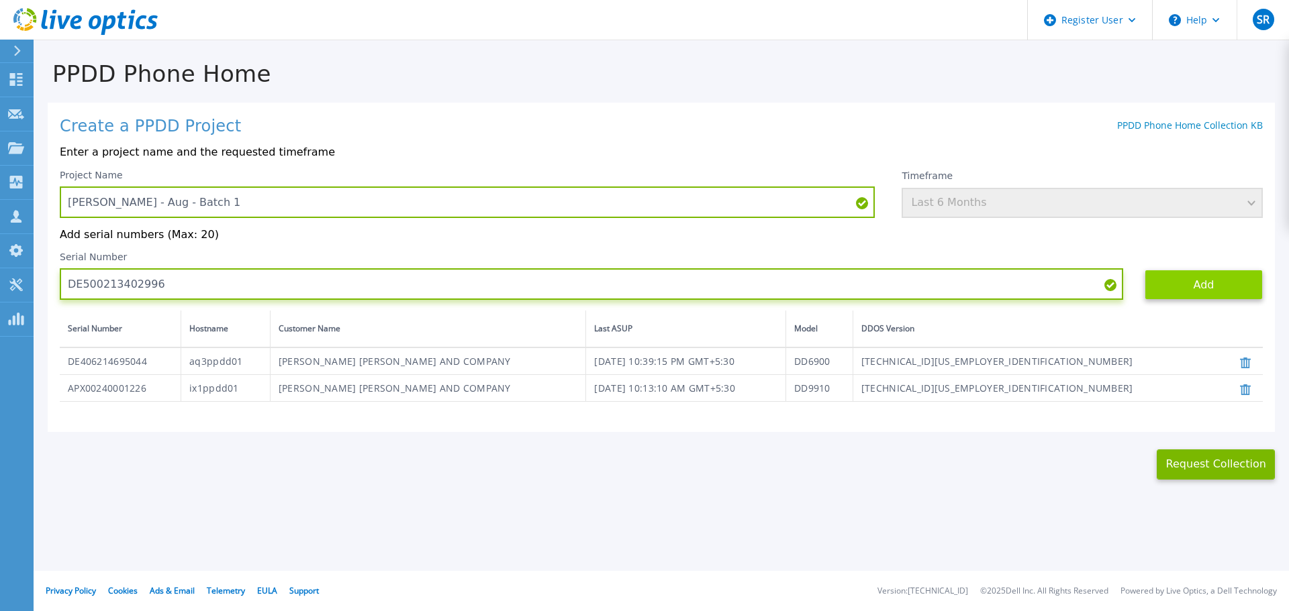
type input "DE500213402996"
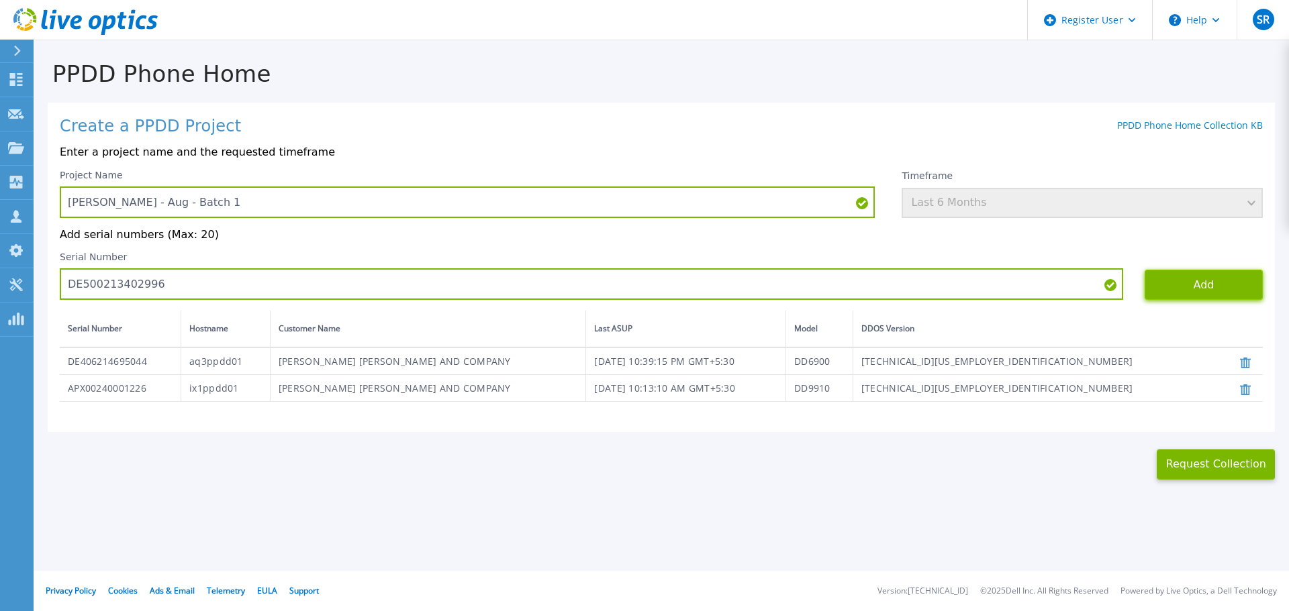
click at [1216, 279] on button "Add" at bounding box center [1203, 285] width 118 height 30
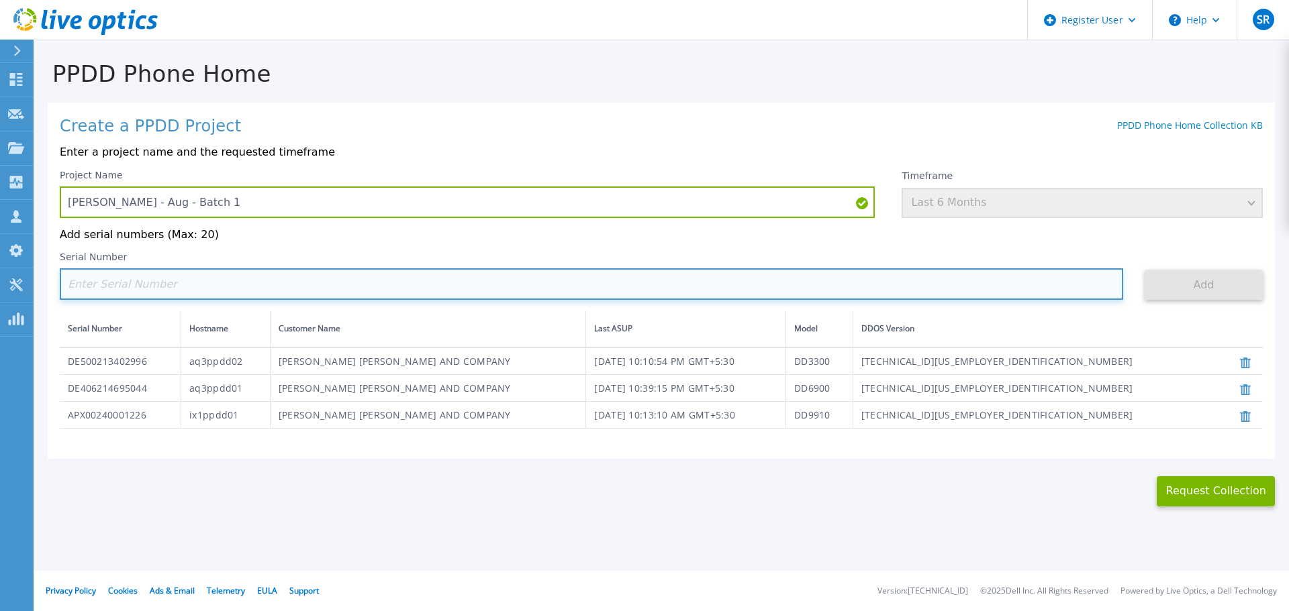
click at [117, 295] on input at bounding box center [591, 284] width 1063 height 32
paste input "APM00180537532"
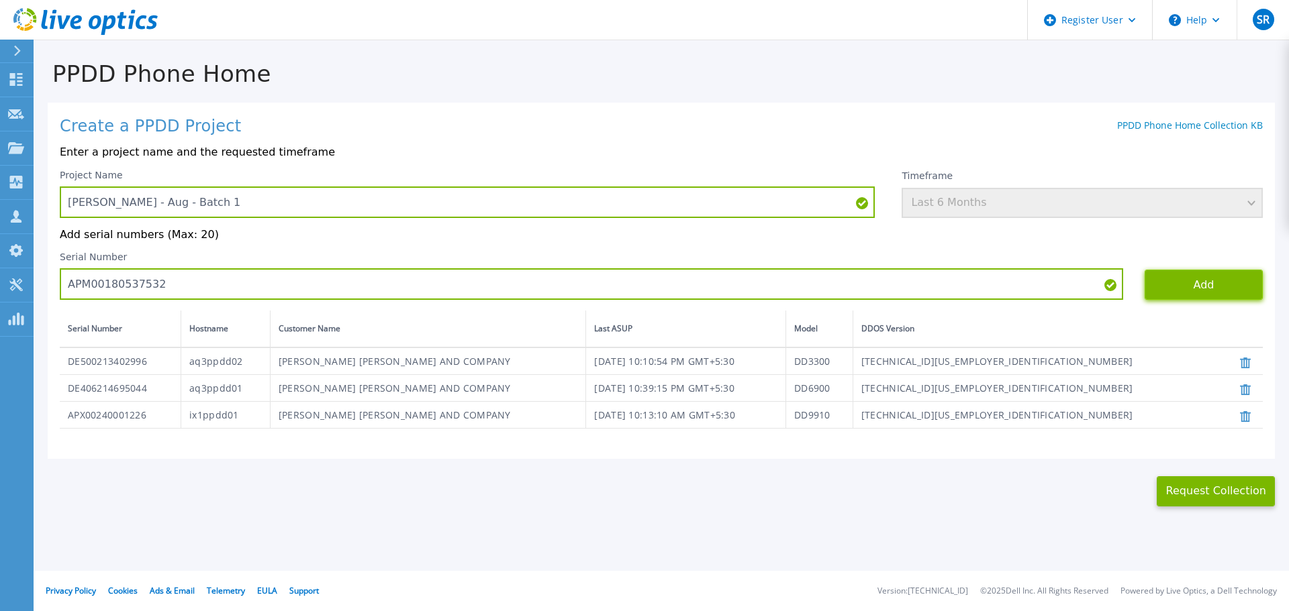
click at [1203, 285] on button "Add" at bounding box center [1203, 285] width 118 height 30
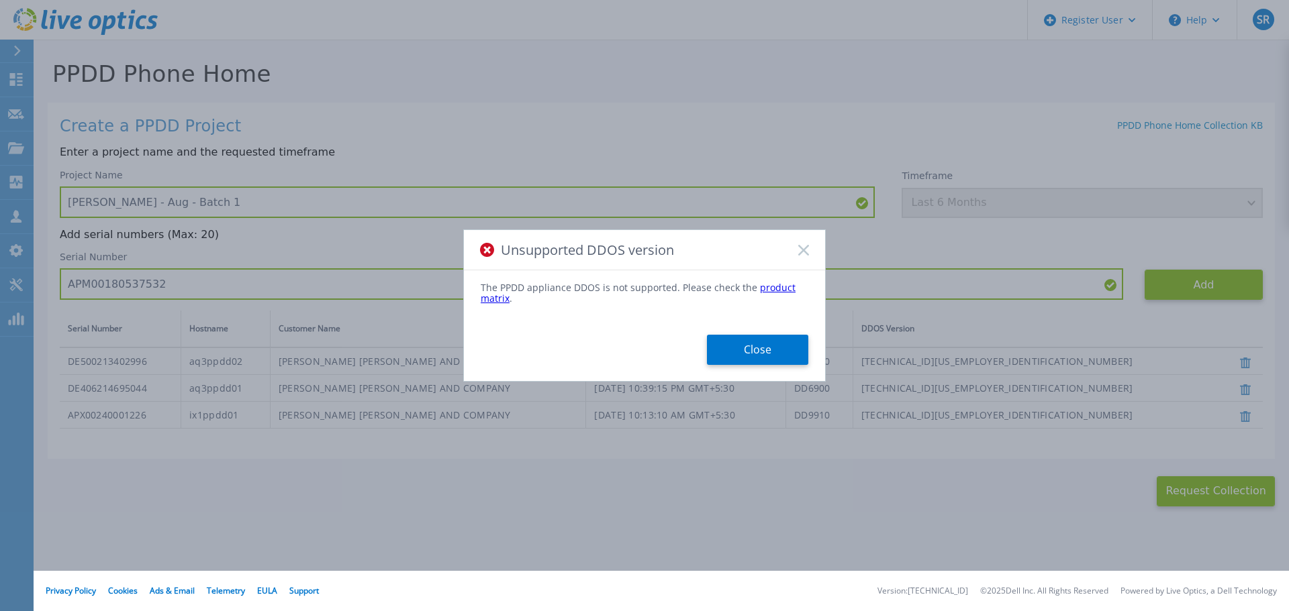
click at [803, 252] on rect at bounding box center [802, 249] width 11 height 11
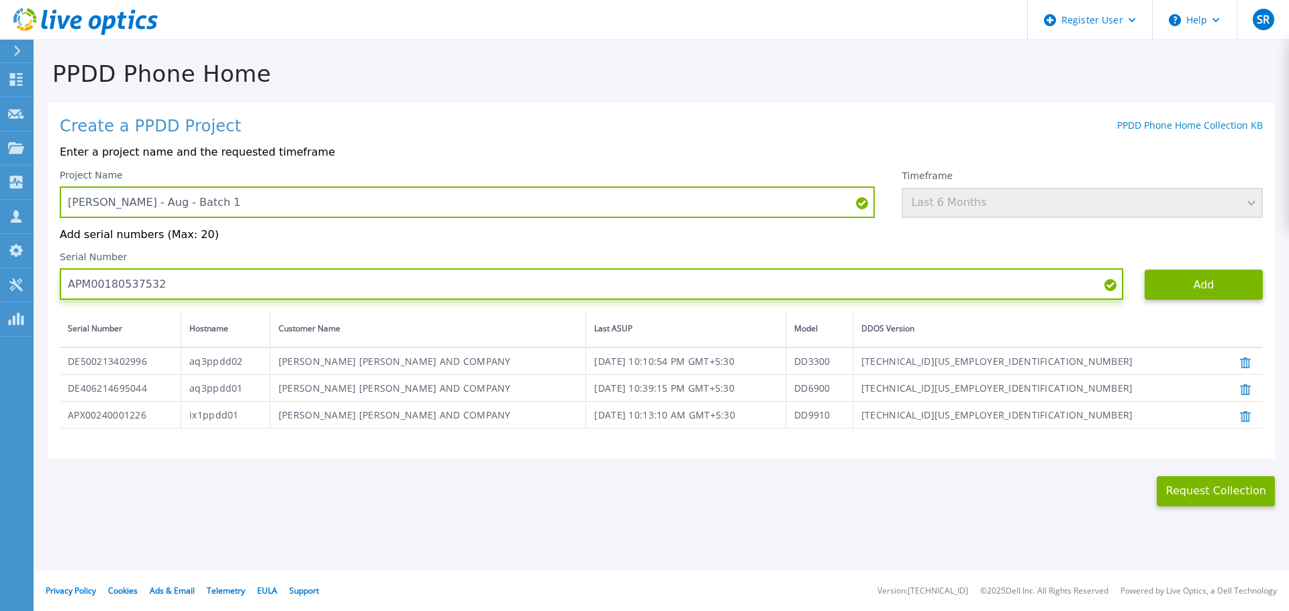
drag, startPoint x: 155, startPoint y: 297, endPoint x: 46, endPoint y: 294, distance: 109.4
click at [46, 294] on div "PPDD Phone Home Create a PPDD Project PPDD Phone Home Collection KB Enter a pro…" at bounding box center [661, 274] width 1255 height 466
paste input "UDVC8NH2RD5CE"
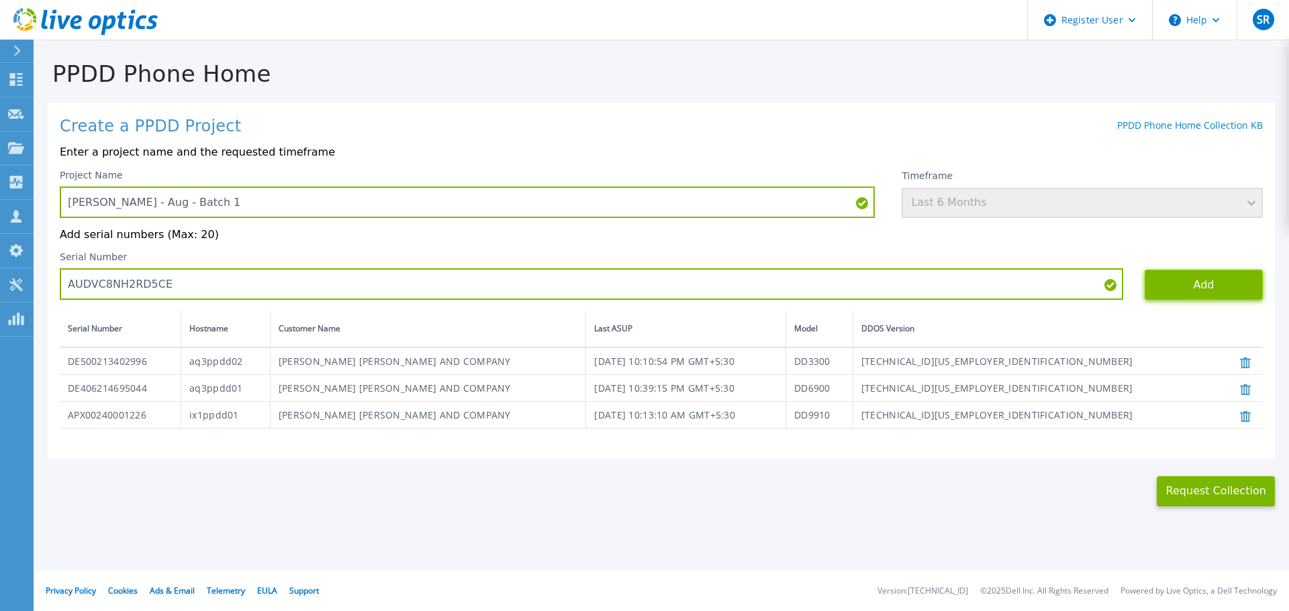
click at [1187, 288] on button "Add" at bounding box center [1203, 285] width 118 height 30
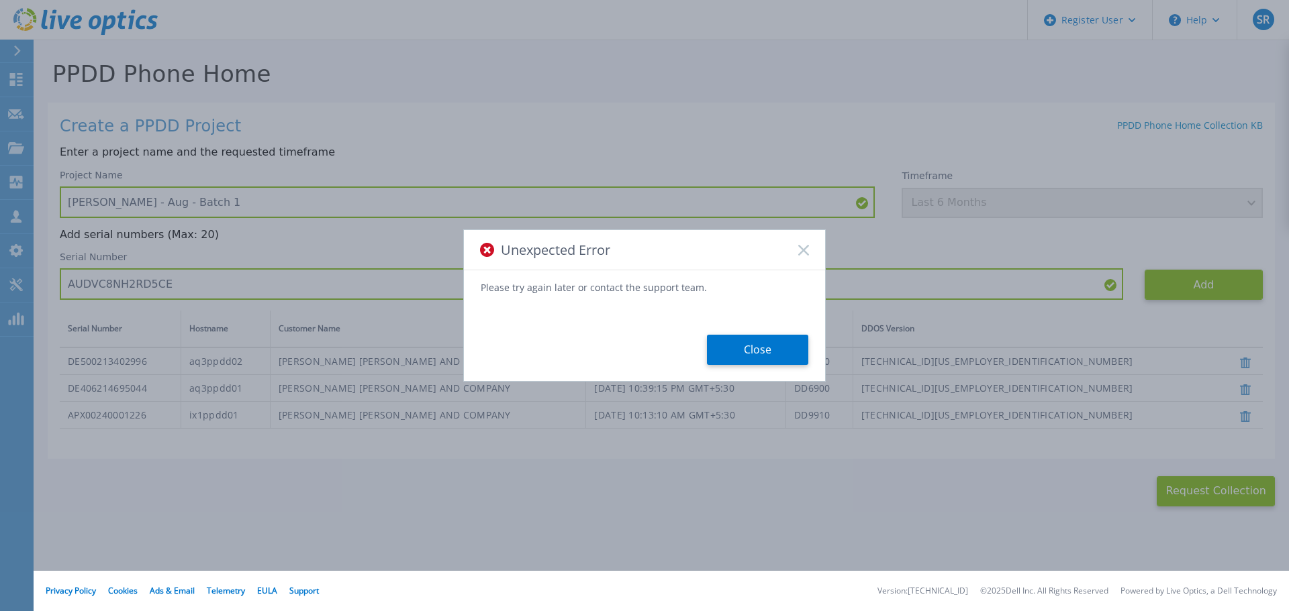
click at [805, 250] on rect at bounding box center [802, 249] width 11 height 11
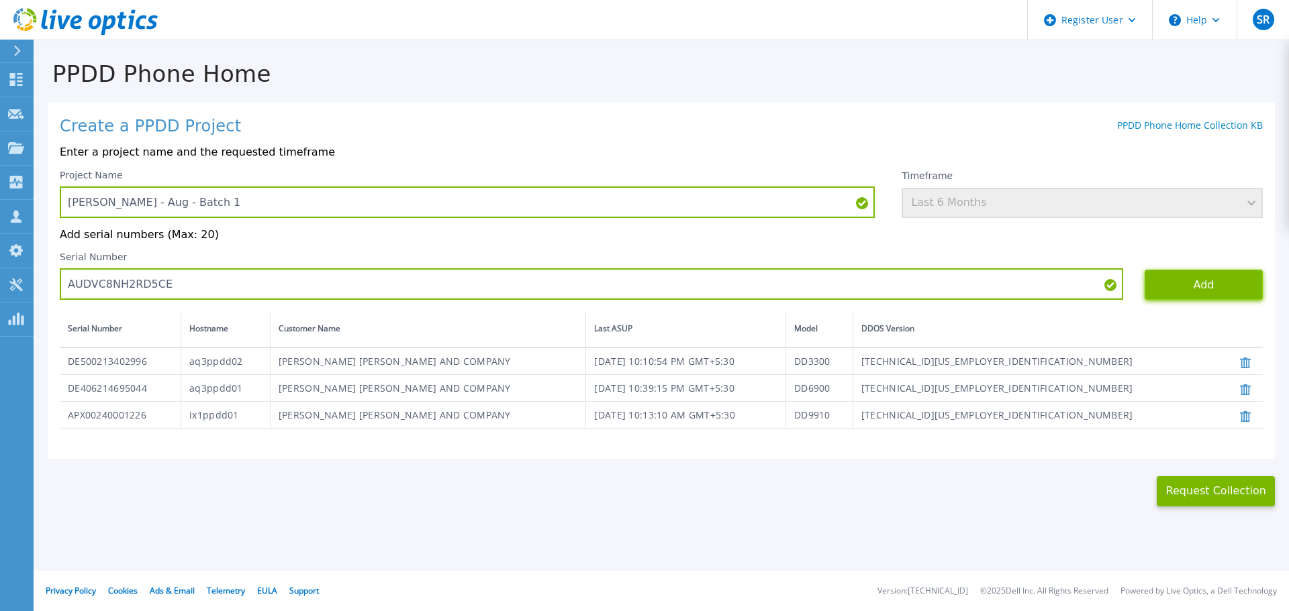
click at [1229, 289] on button "Add" at bounding box center [1203, 285] width 118 height 30
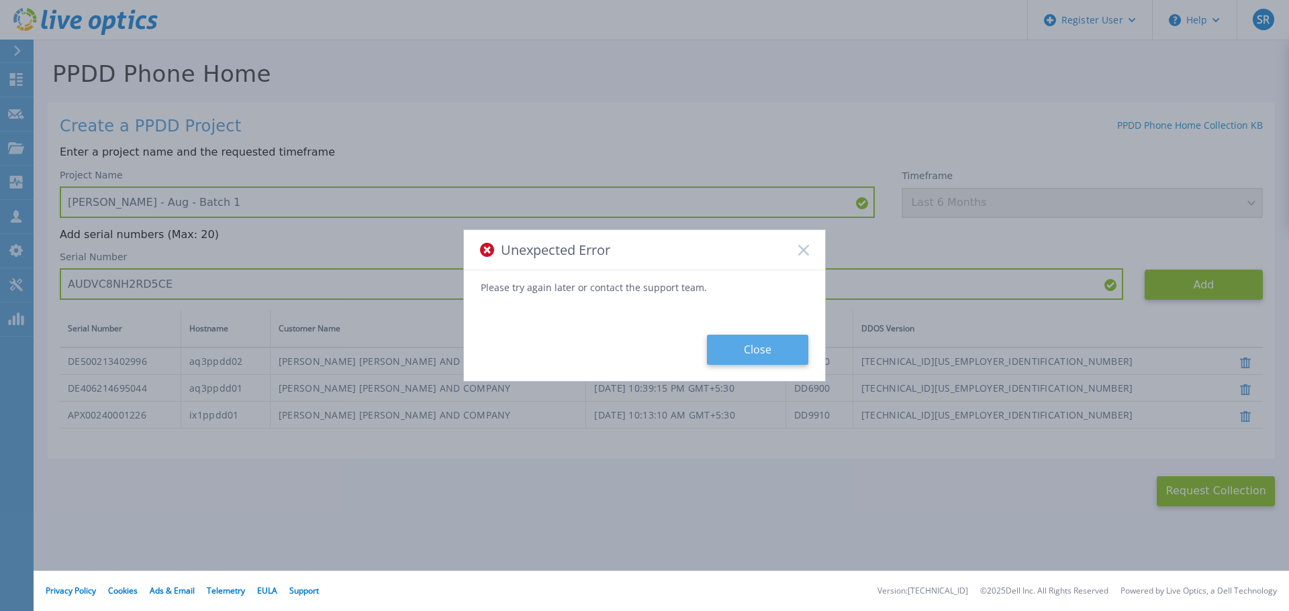
click at [774, 342] on button "Close" at bounding box center [757, 350] width 101 height 30
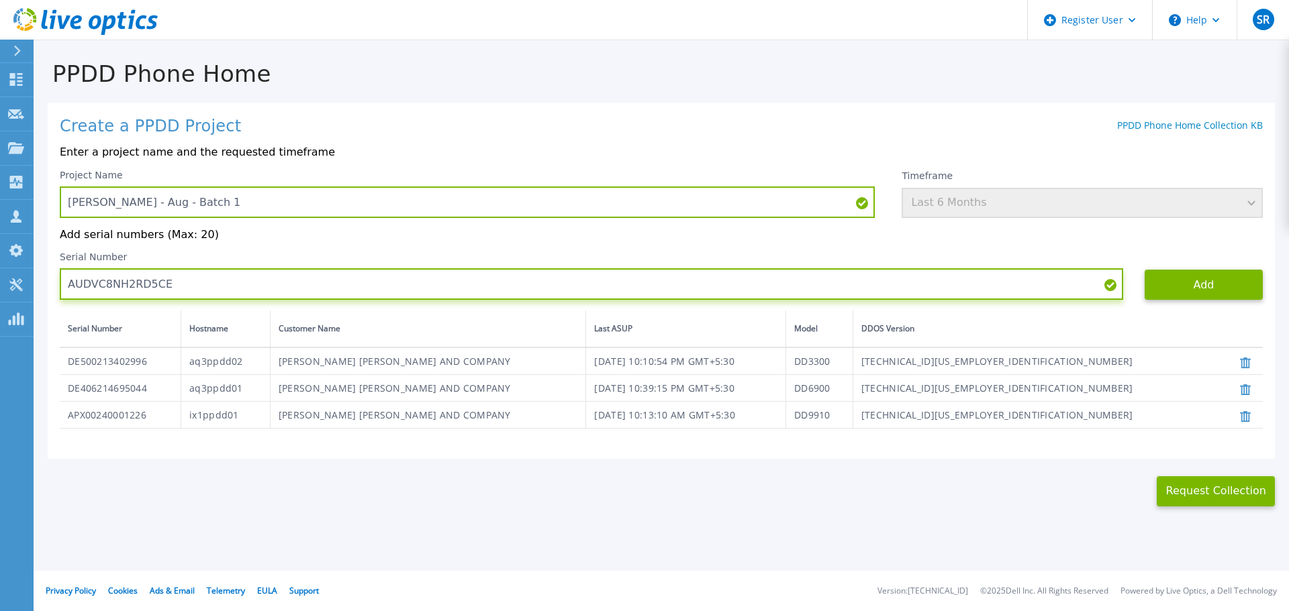
drag, startPoint x: 142, startPoint y: 281, endPoint x: 52, endPoint y: 281, distance: 89.3
click at [52, 281] on div "Create a PPDD Project PPDD Phone Home Collection KB Enter a project name and th…" at bounding box center [661, 281] width 1227 height 357
paste input "19VHY2D5C1"
type input "AUDV19VHY2D5C1"
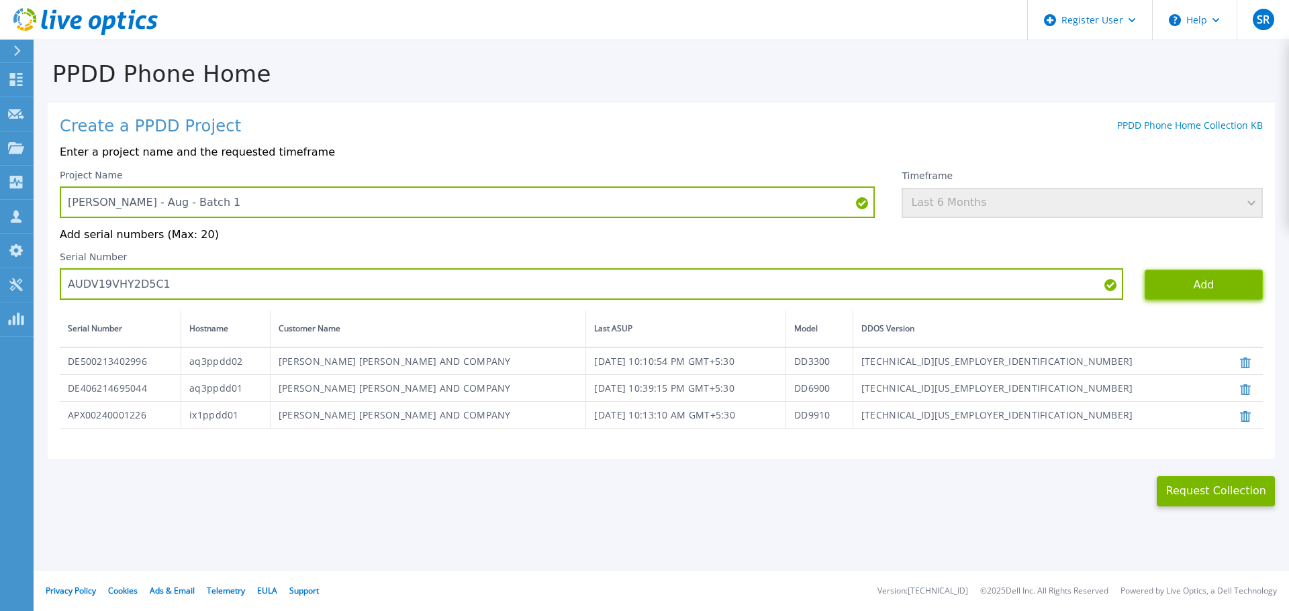
click at [1211, 289] on button "Add" at bounding box center [1203, 285] width 118 height 30
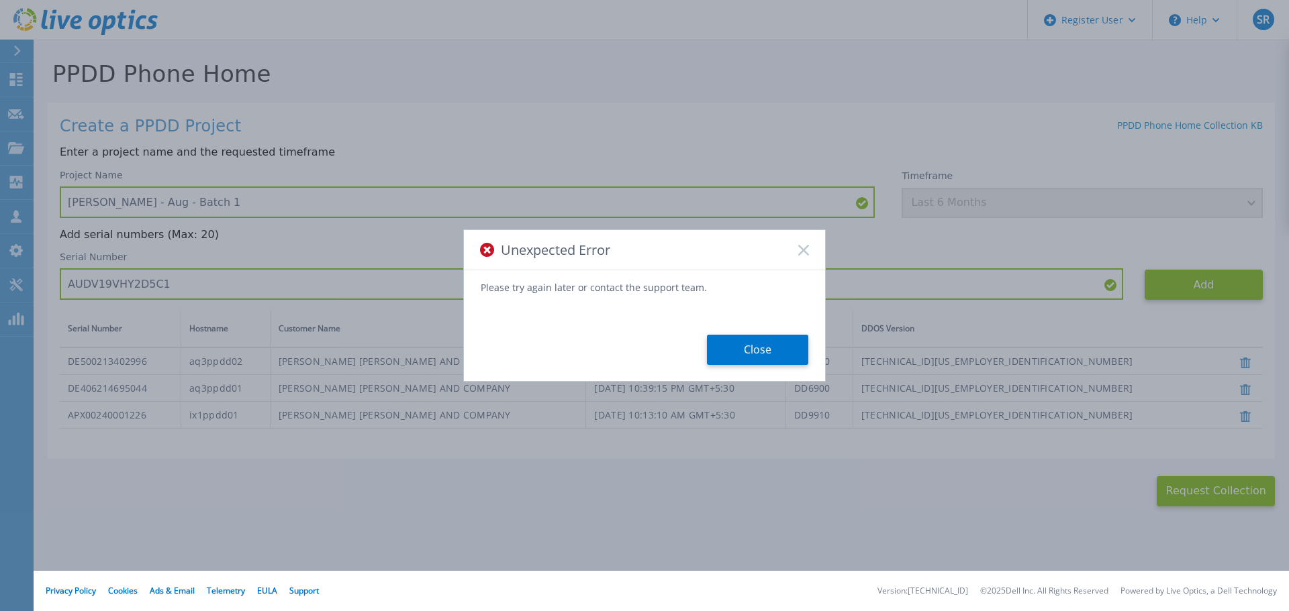
click at [804, 250] on rect at bounding box center [802, 249] width 11 height 11
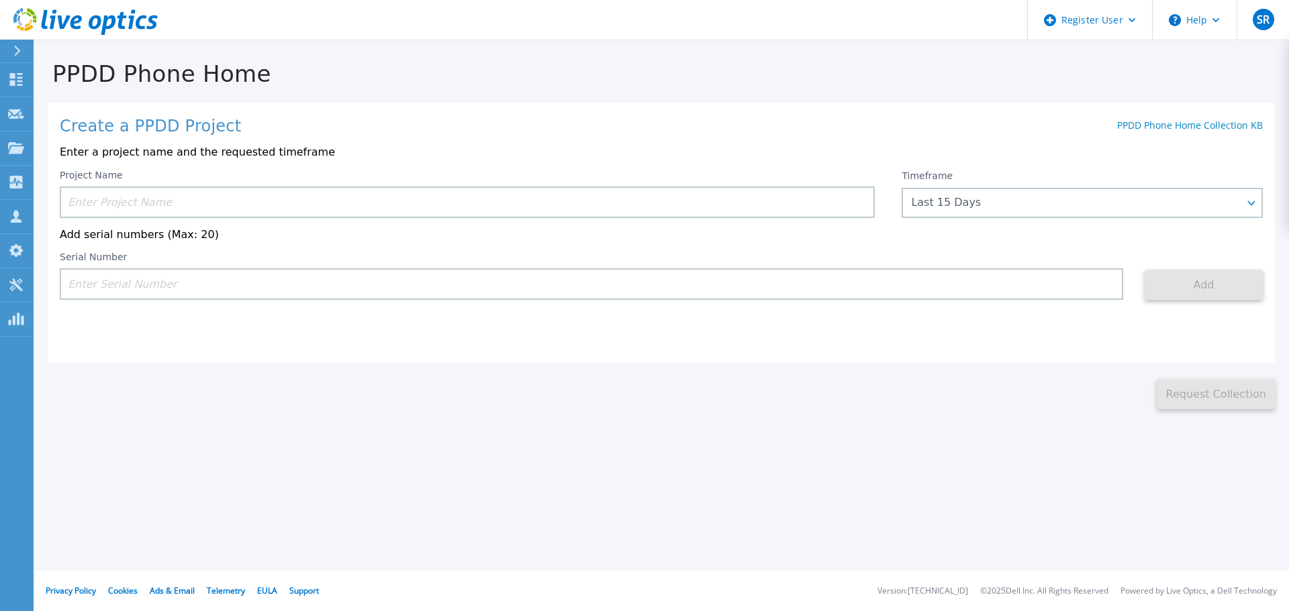
click at [171, 288] on input at bounding box center [591, 284] width 1063 height 32
click at [138, 287] on input at bounding box center [591, 284] width 1063 height 32
paste input "AUDVC8NH2RD5CE"
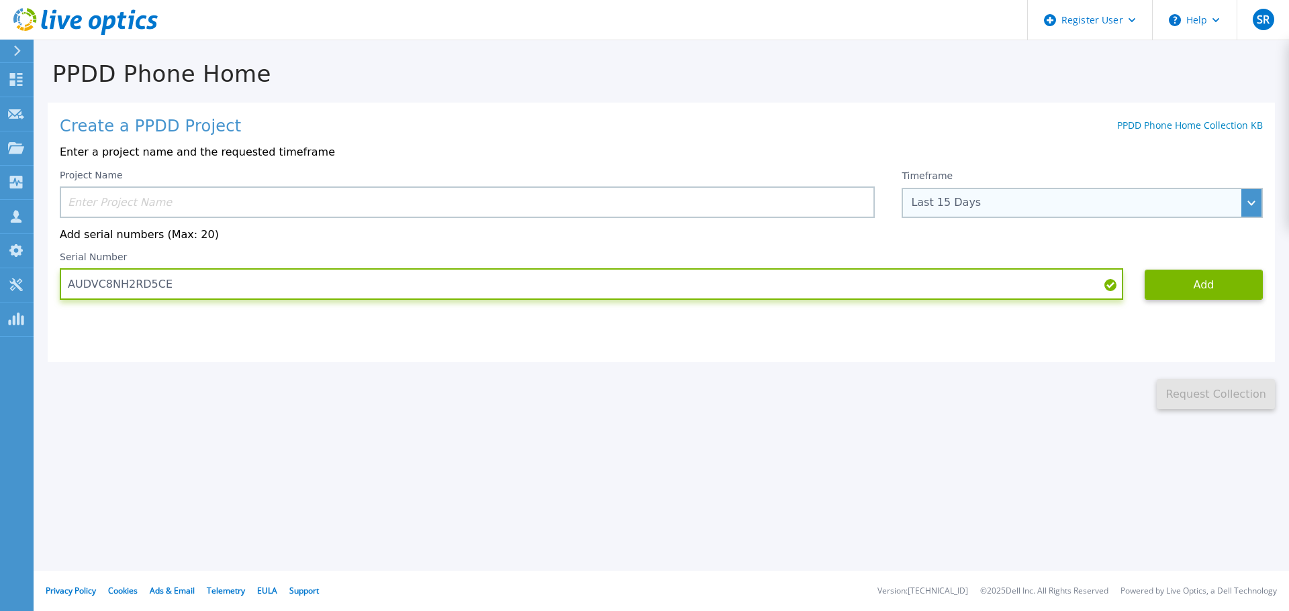
type input "AUDVC8NH2RD5CE"
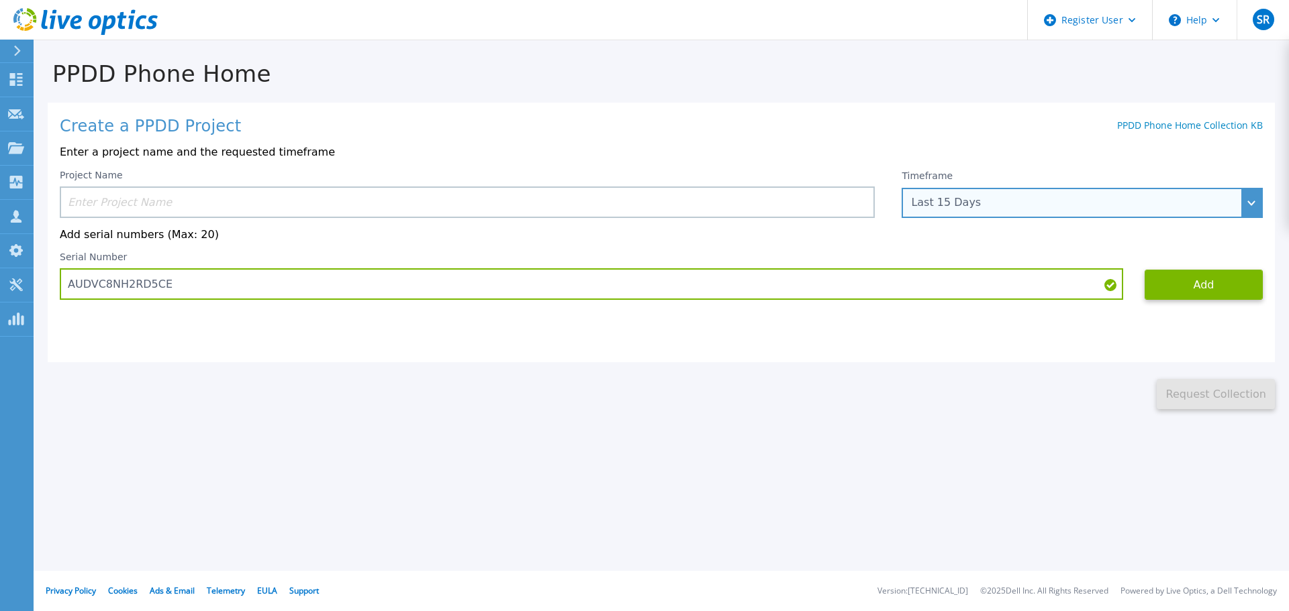
click at [1152, 209] on div "Last 15 Days" at bounding box center [1075, 203] width 328 height 12
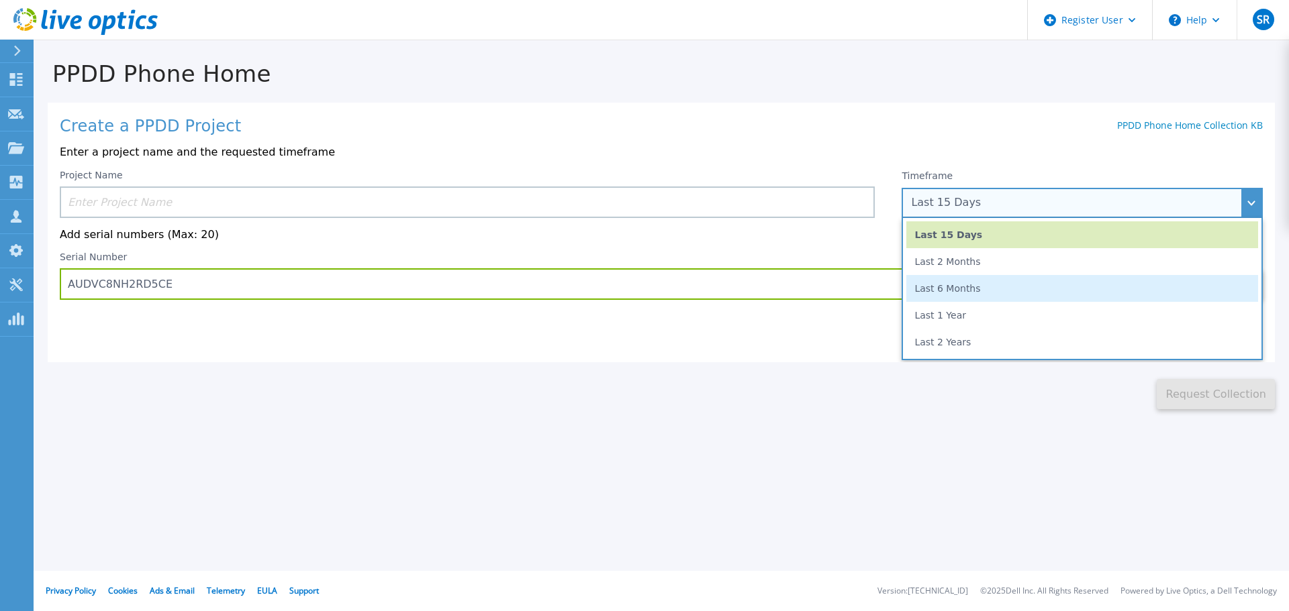
click at [1068, 299] on li "Last 6 Months" at bounding box center [1082, 288] width 352 height 27
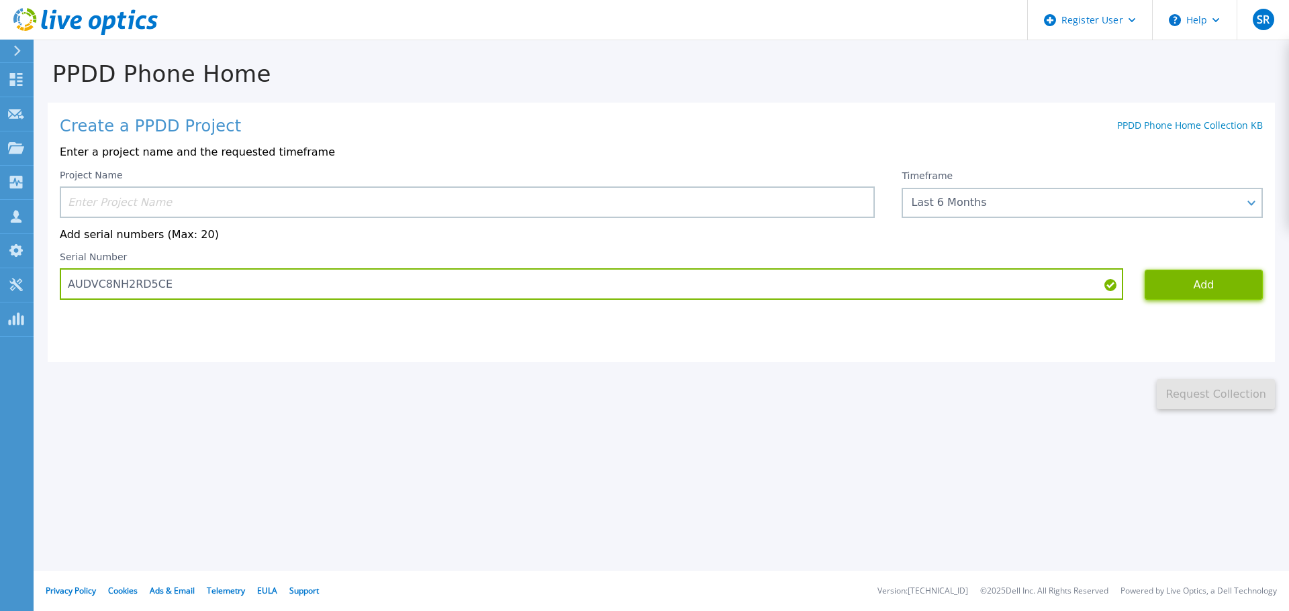
click at [1195, 289] on button "Add" at bounding box center [1203, 285] width 118 height 30
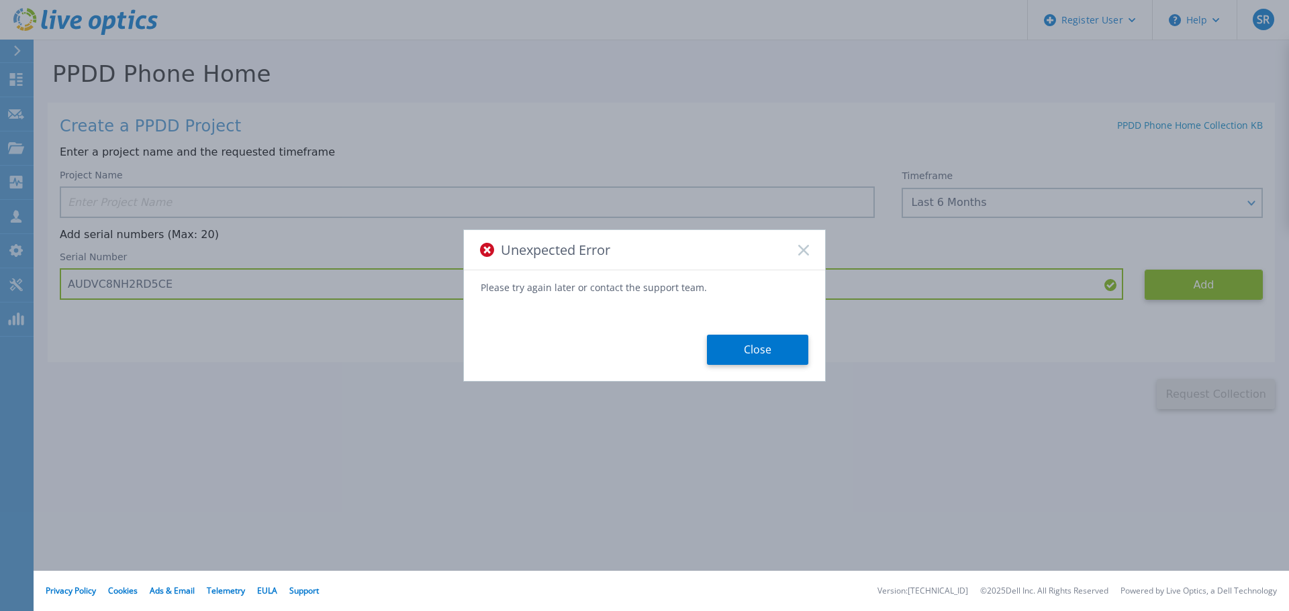
click at [806, 249] on icon at bounding box center [803, 250] width 11 height 11
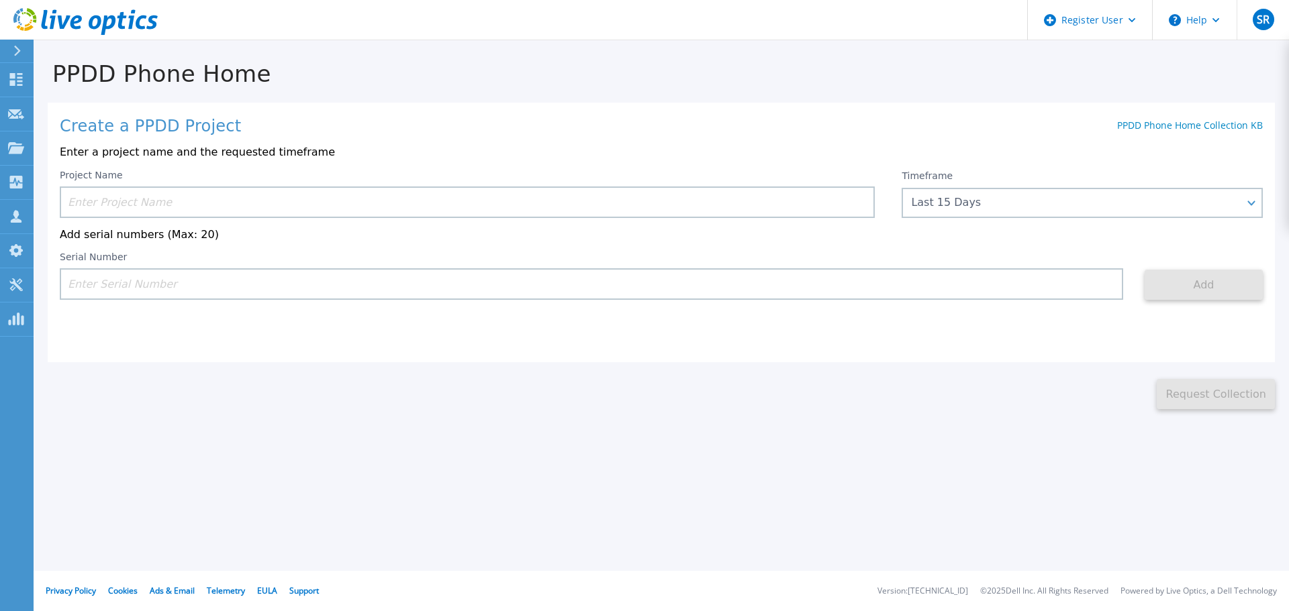
click at [141, 282] on input at bounding box center [591, 284] width 1063 height 32
click at [130, 277] on input at bounding box center [591, 284] width 1063 height 32
paste input "AUDVC8NH2RD5CE"
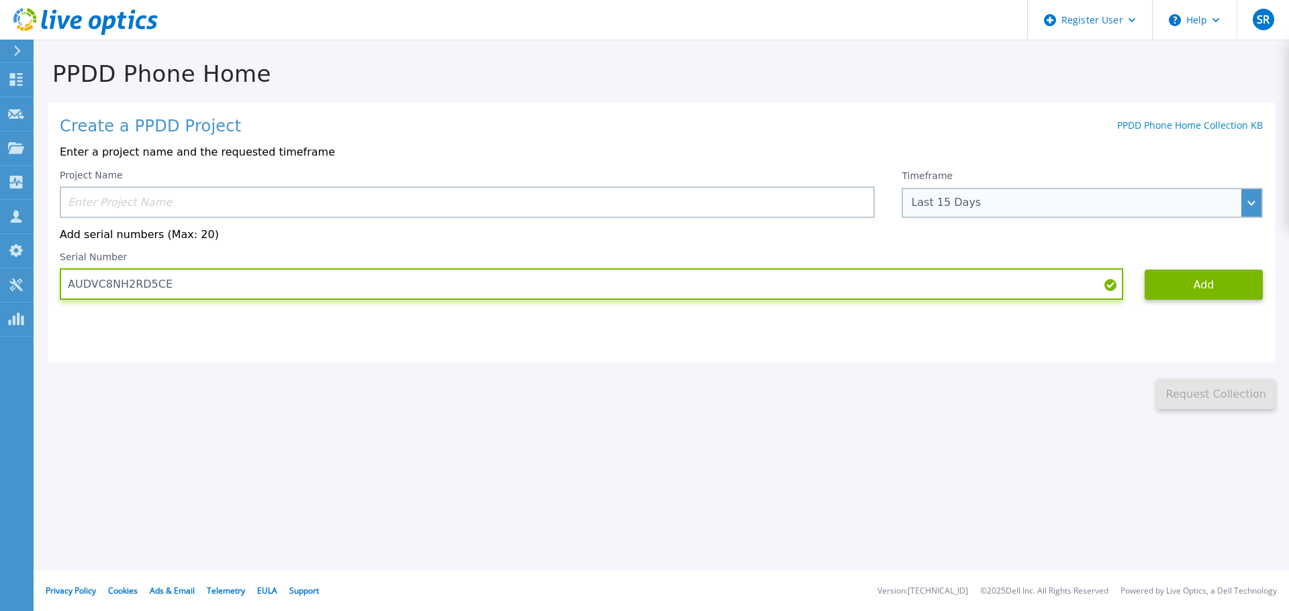
type input "AUDVC8NH2RD5CE"
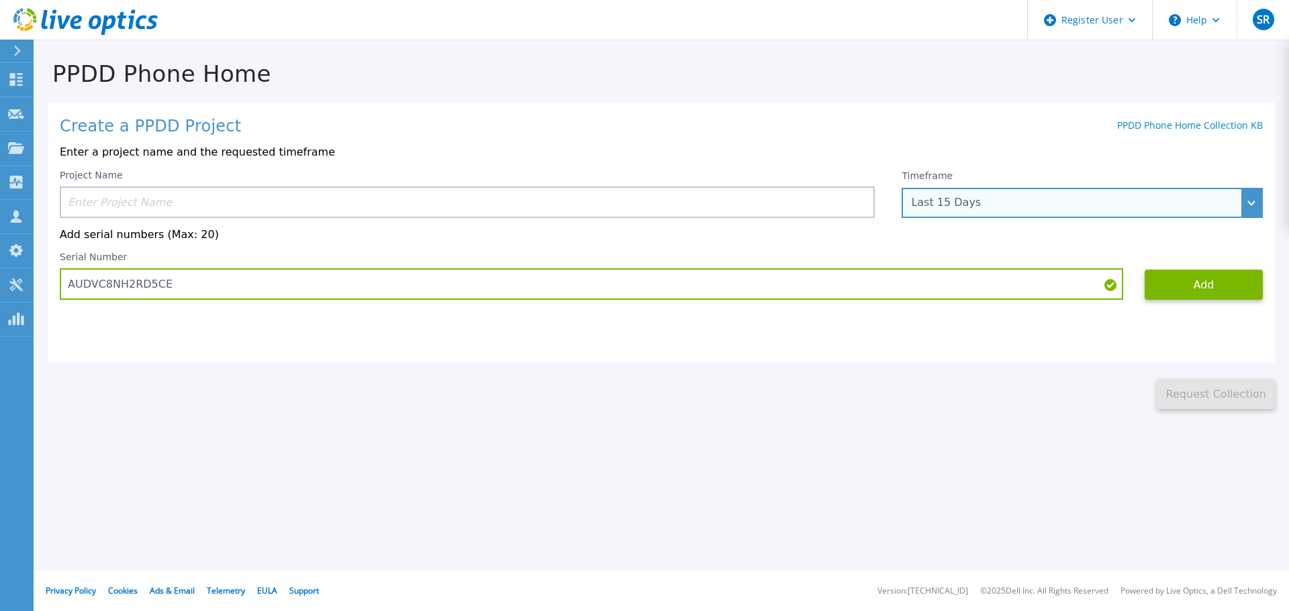
click at [1055, 211] on div "Last 15 Days" at bounding box center [1081, 203] width 361 height 30
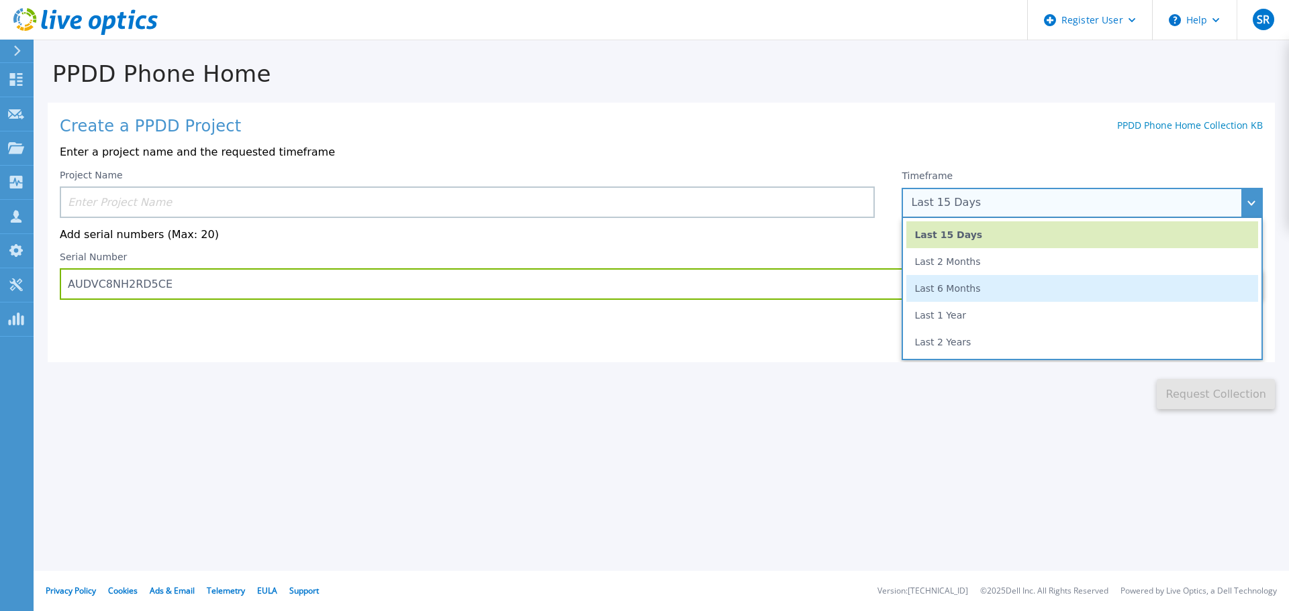
click at [1001, 285] on li "Last 6 Months" at bounding box center [1082, 288] width 352 height 27
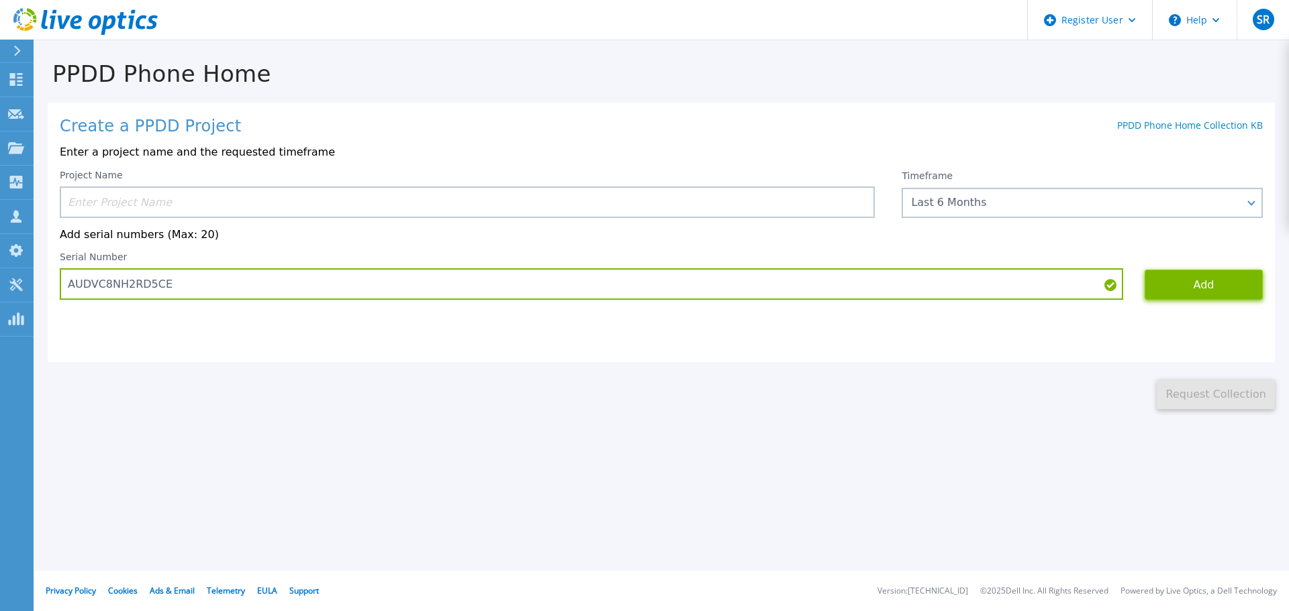
click at [1203, 288] on button "Add" at bounding box center [1203, 285] width 118 height 30
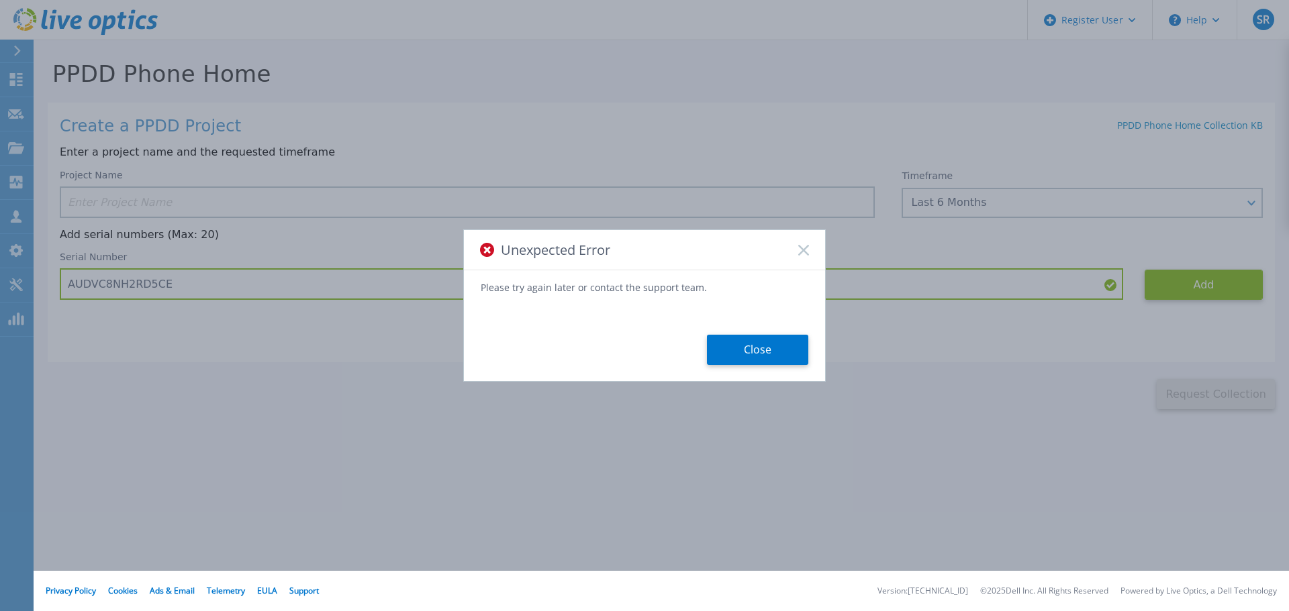
click at [801, 253] on rect at bounding box center [802, 249] width 11 height 11
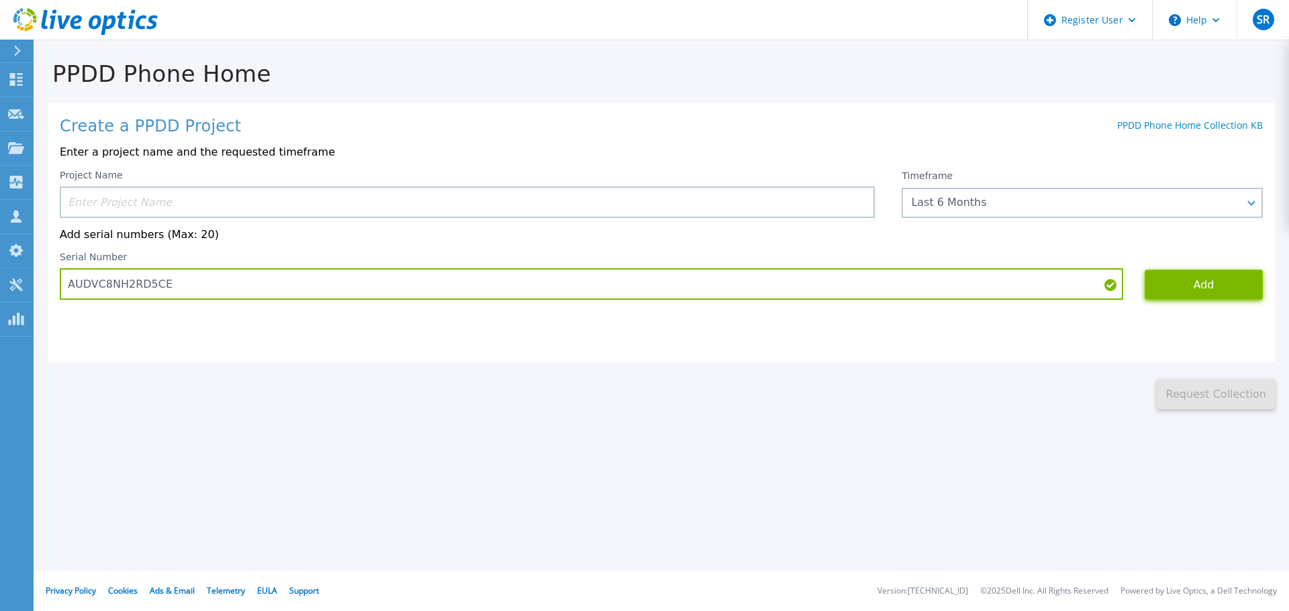
click at [1197, 283] on button "Add" at bounding box center [1203, 285] width 118 height 30
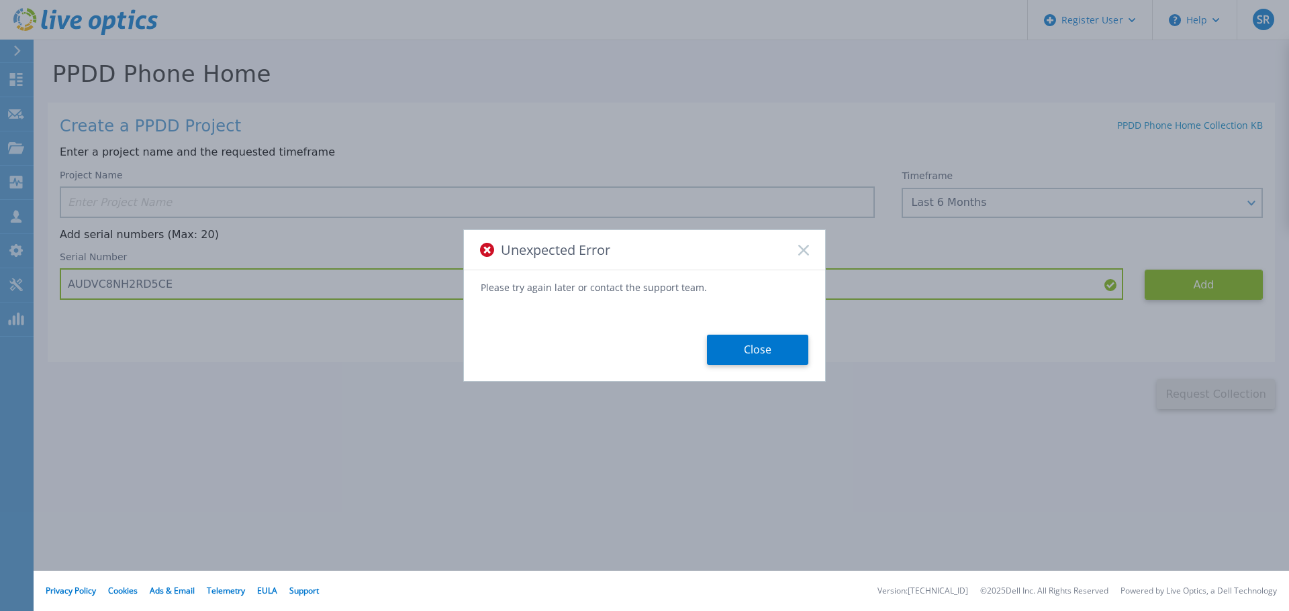
click at [795, 254] on div "Unexpected Error" at bounding box center [644, 250] width 361 height 40
click at [803, 250] on rect at bounding box center [802, 249] width 11 height 11
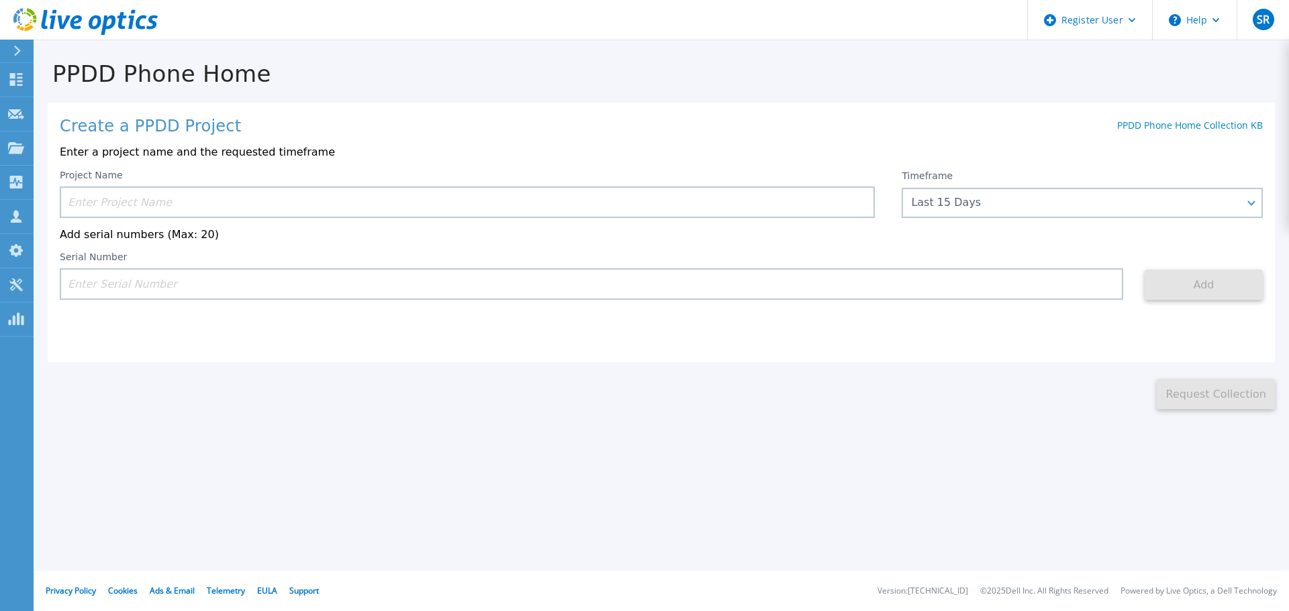
click at [150, 284] on input at bounding box center [591, 284] width 1063 height 32
paste input "AUDVC8NH2RD5CE"
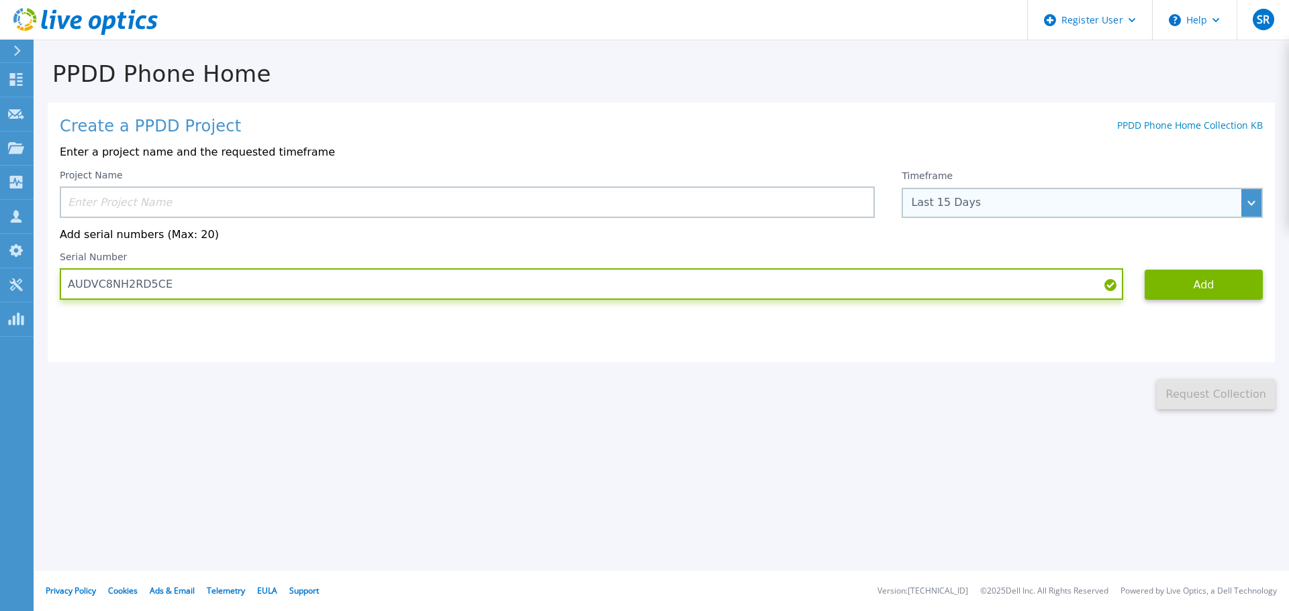
type input "AUDVC8NH2RD5CE"
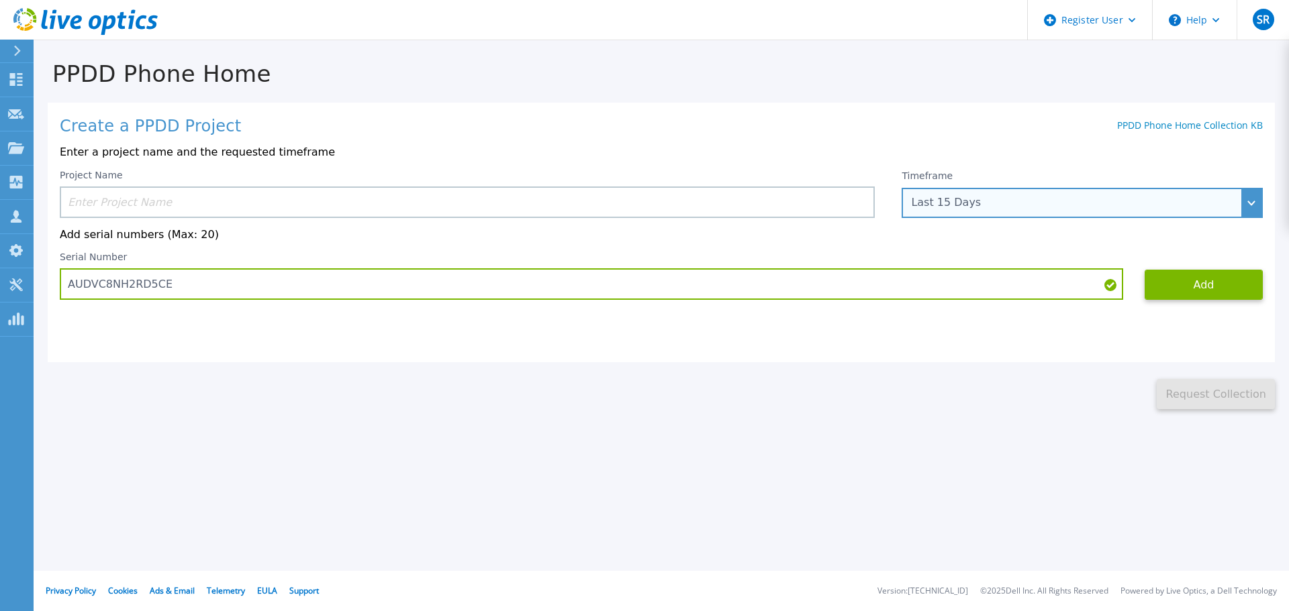
click at [1005, 203] on div "Last 15 Days" at bounding box center [1075, 203] width 328 height 12
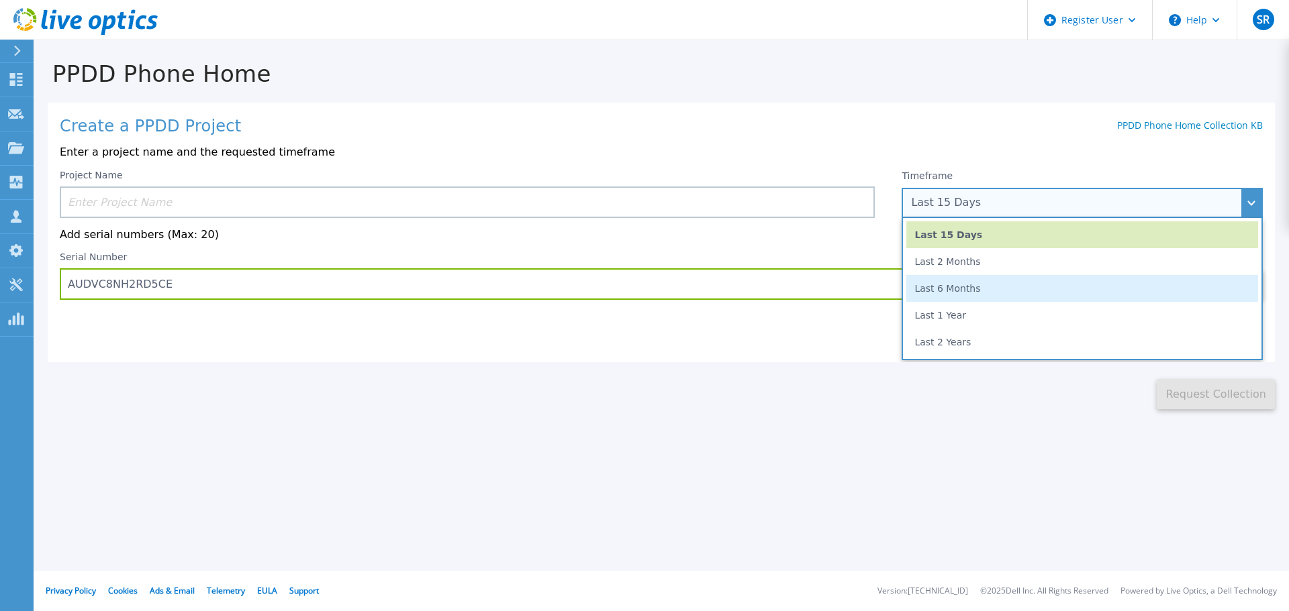
click at [1004, 284] on li "Last 6 Months" at bounding box center [1082, 288] width 352 height 27
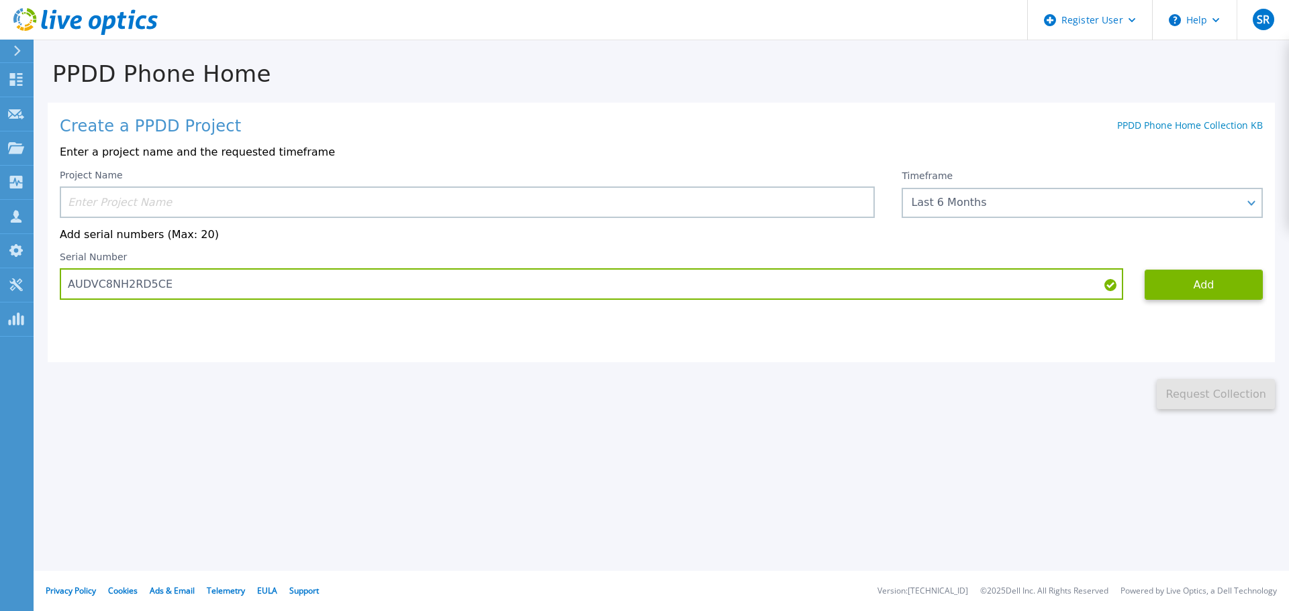
click at [319, 201] on input at bounding box center [467, 203] width 815 height 32
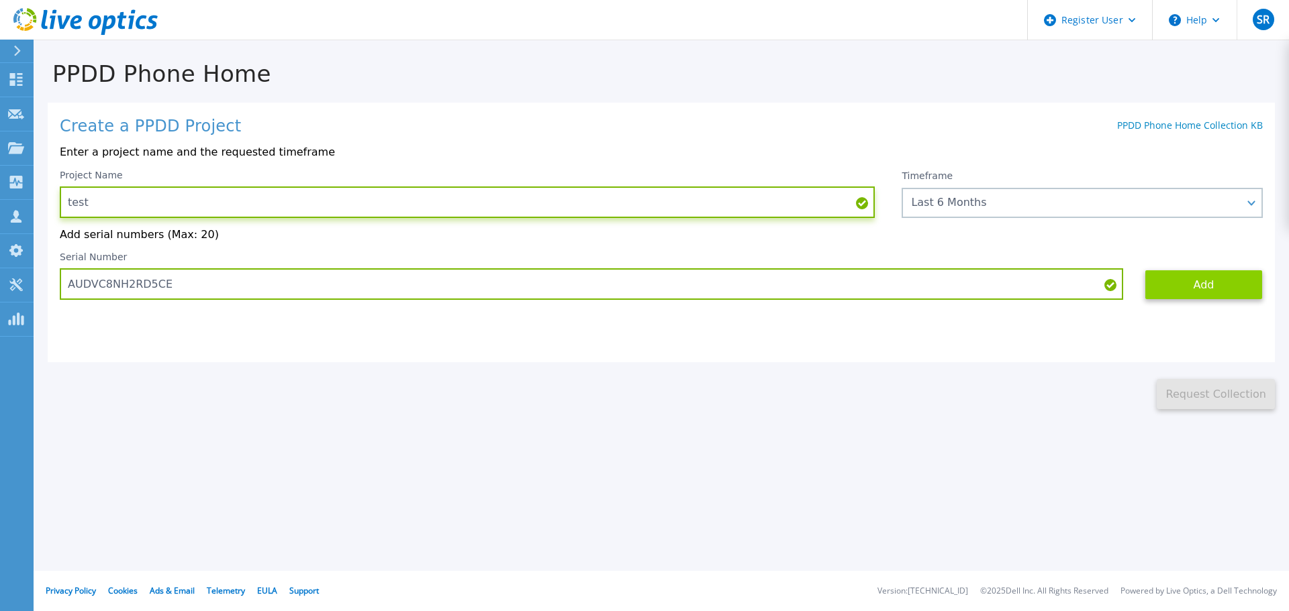
type input "test"
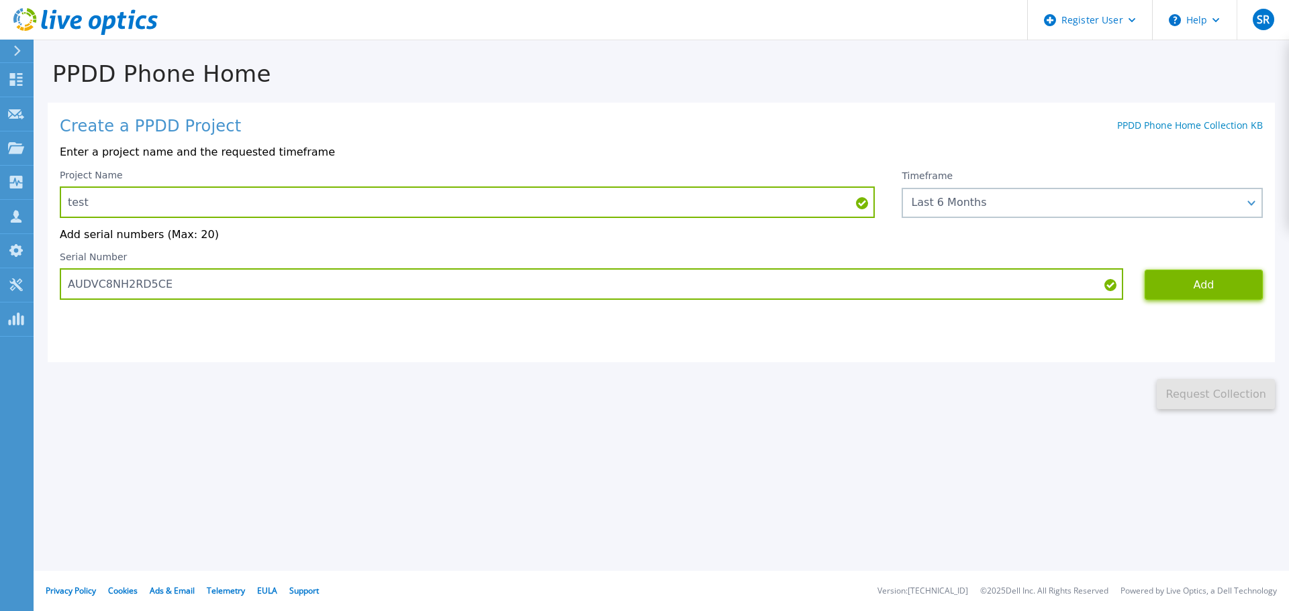
click at [1213, 281] on button "Add" at bounding box center [1203, 285] width 118 height 30
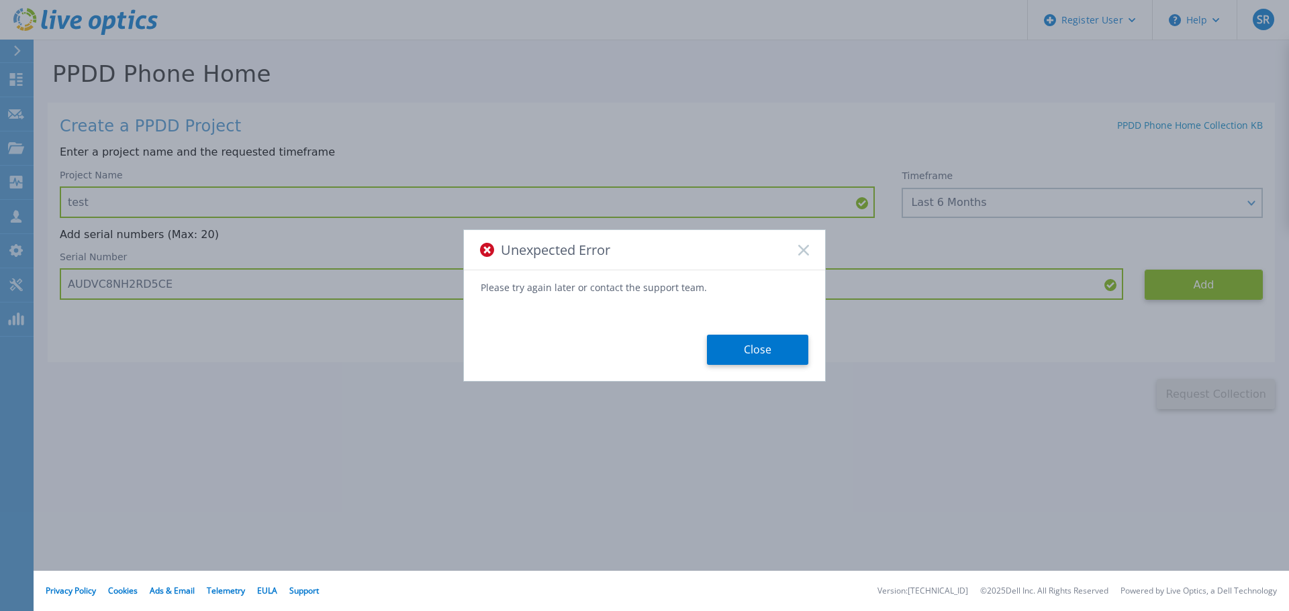
click at [803, 251] on rect at bounding box center [802, 249] width 11 height 11
